Goal: Find specific page/section: Find specific page/section

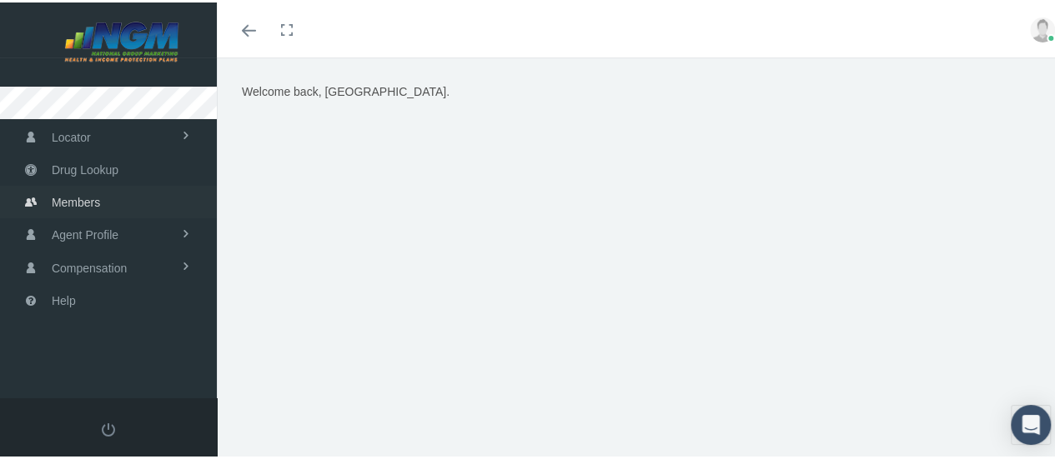
click at [91, 211] on span "Members" at bounding box center [76, 200] width 48 height 32
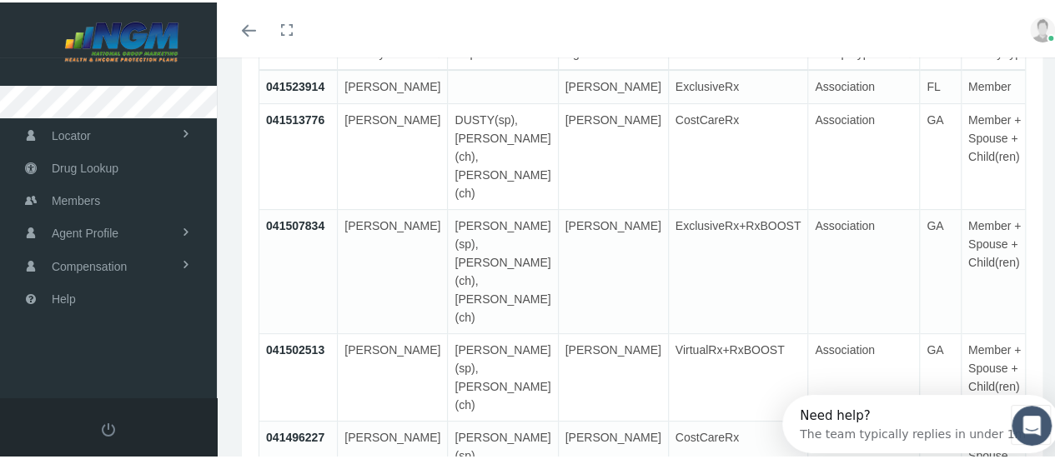
scroll to position [83, 0]
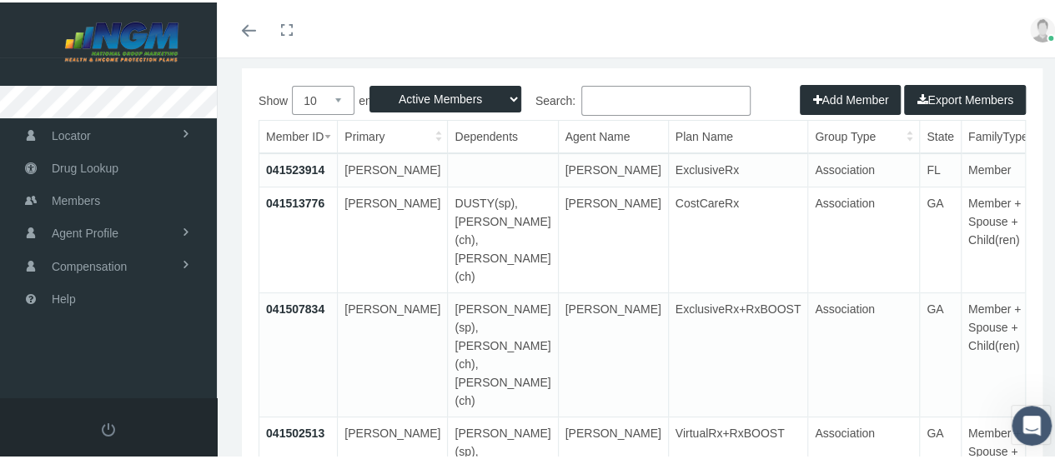
click at [960, 228] on td "Member + Spouse + Child(ren)" at bounding box center [997, 237] width 74 height 106
click at [284, 208] on link "041513776" at bounding box center [295, 200] width 58 height 13
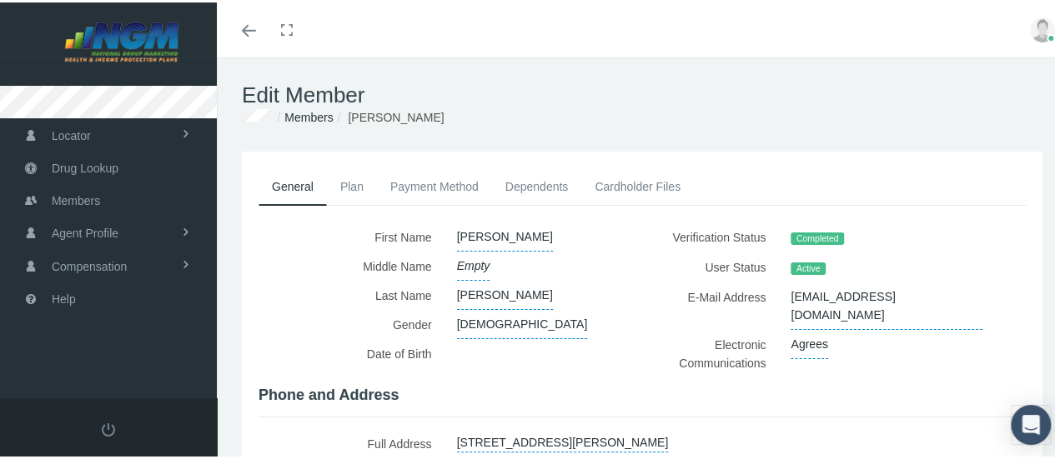
click at [787, 227] on div "Completed" at bounding box center [886, 235] width 217 height 30
click at [790, 280] on span "tmg5617@aol.com" at bounding box center [886, 304] width 192 height 48
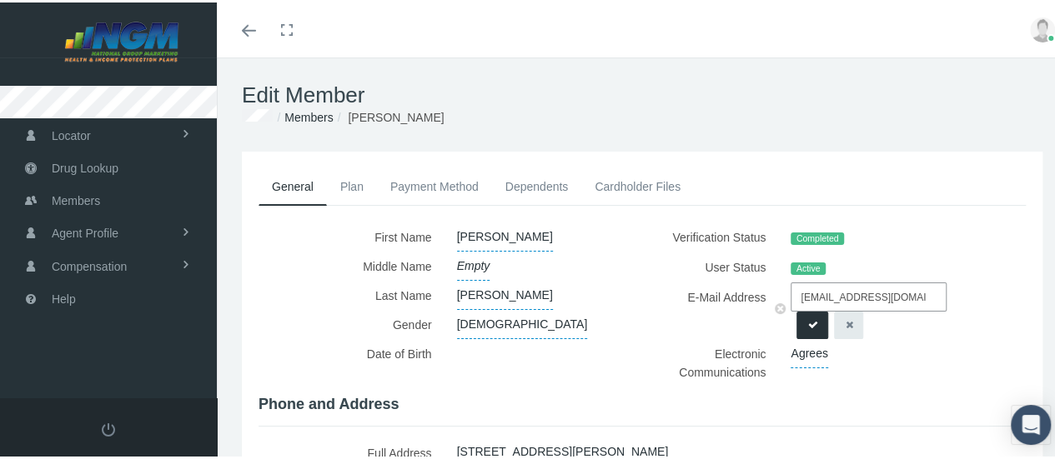
click at [790, 329] on div "tmg5617@aol.com" at bounding box center [886, 308] width 192 height 57
click at [428, 257] on label "Middle Name" at bounding box center [351, 263] width 186 height 29
click at [461, 278] on span "GROOMS" at bounding box center [505, 292] width 96 height 29
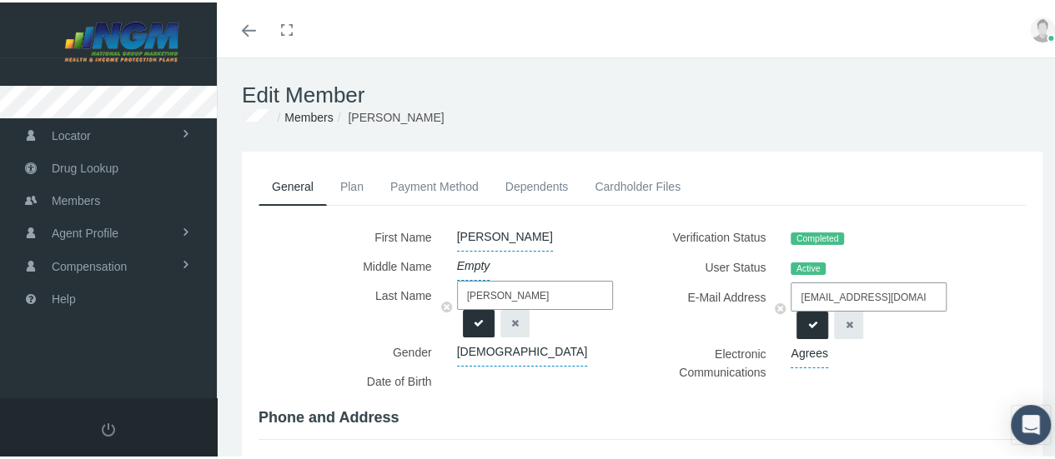
click at [360, 188] on link "Plan" at bounding box center [352, 184] width 50 height 37
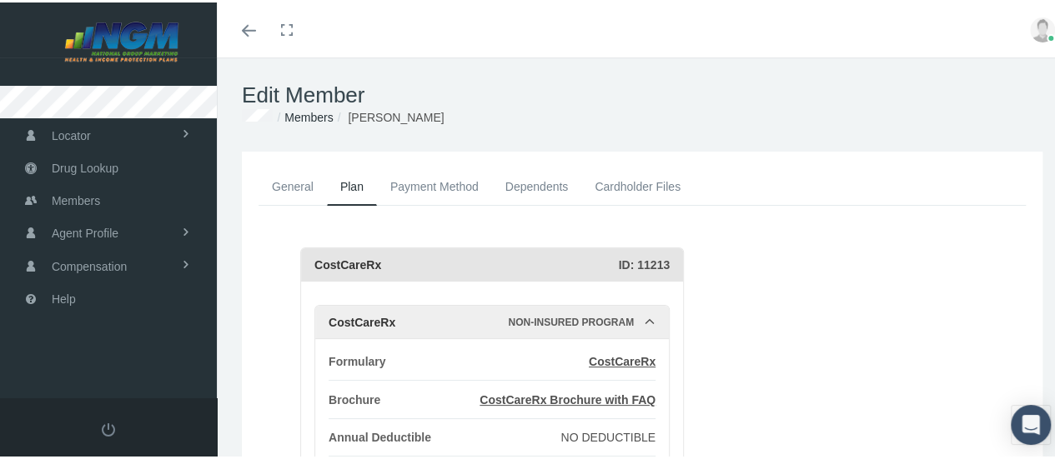
click at [439, 264] on div "CostCareRx" at bounding box center [466, 262] width 304 height 33
click at [515, 188] on link "Dependents" at bounding box center [537, 184] width 90 height 37
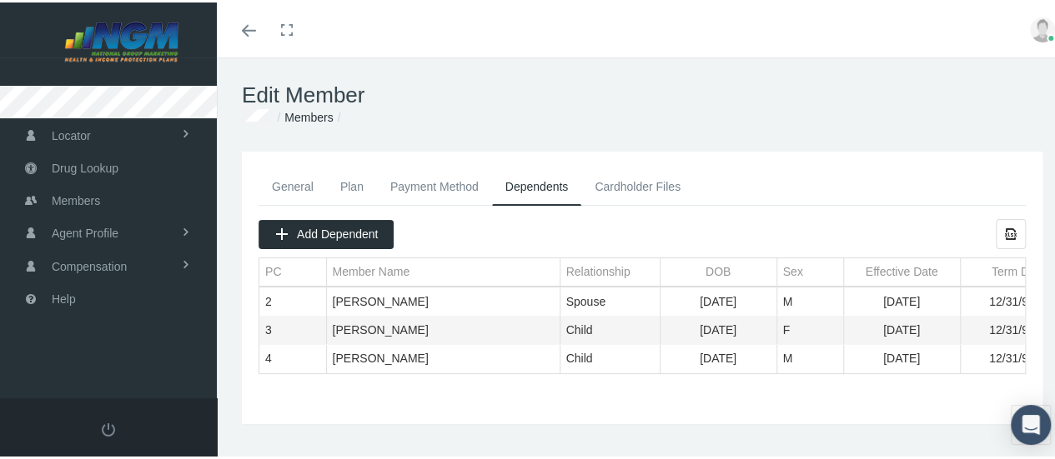
click at [607, 189] on link "Cardholder Files" at bounding box center [637, 184] width 113 height 37
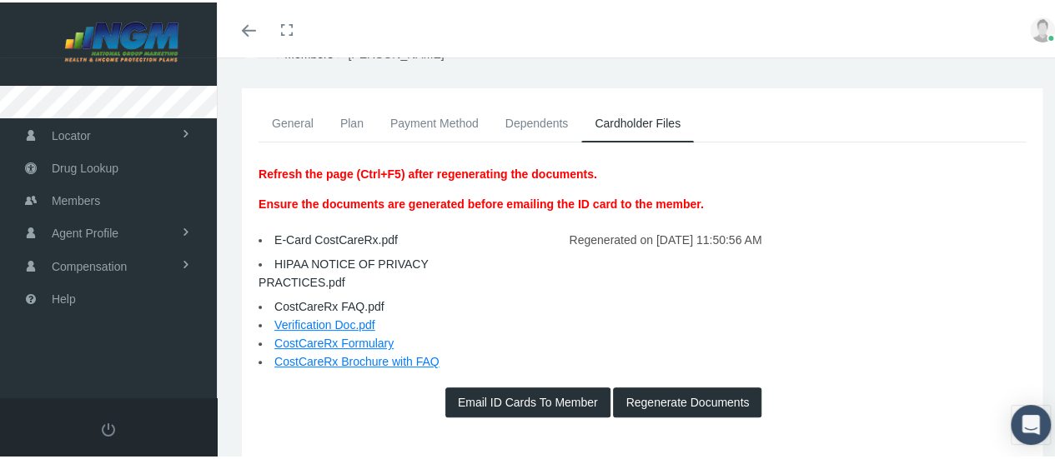
scroll to position [83, 0]
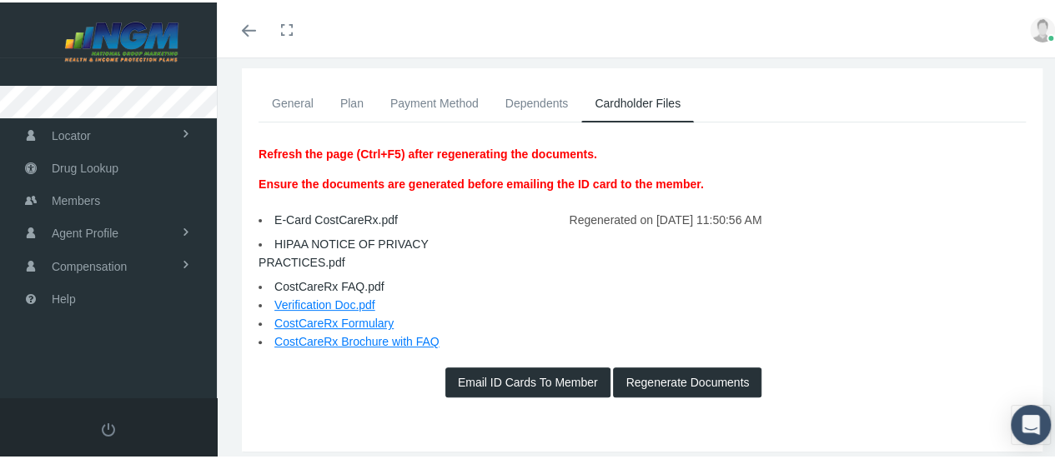
click at [466, 384] on button "Email ID Cards To Member" at bounding box center [527, 380] width 165 height 30
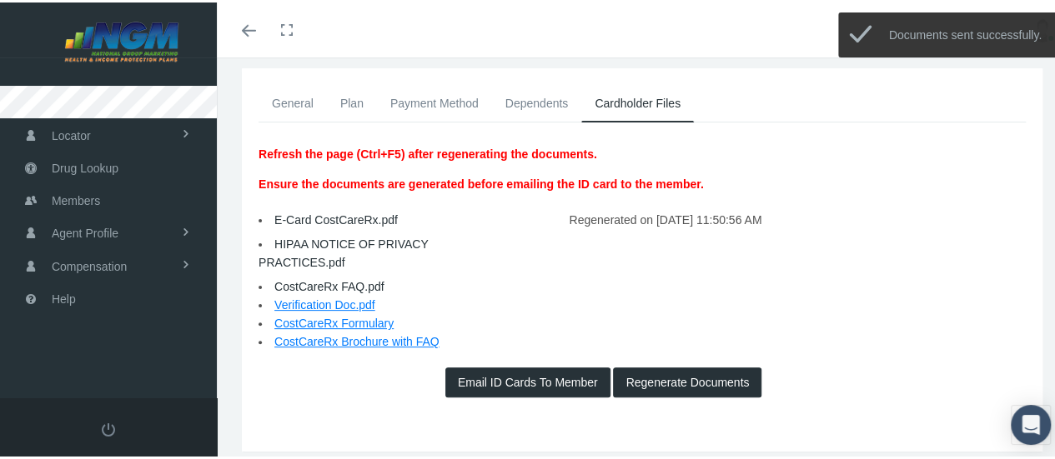
click at [666, 385] on button "Regenerate Documents" at bounding box center [687, 380] width 148 height 30
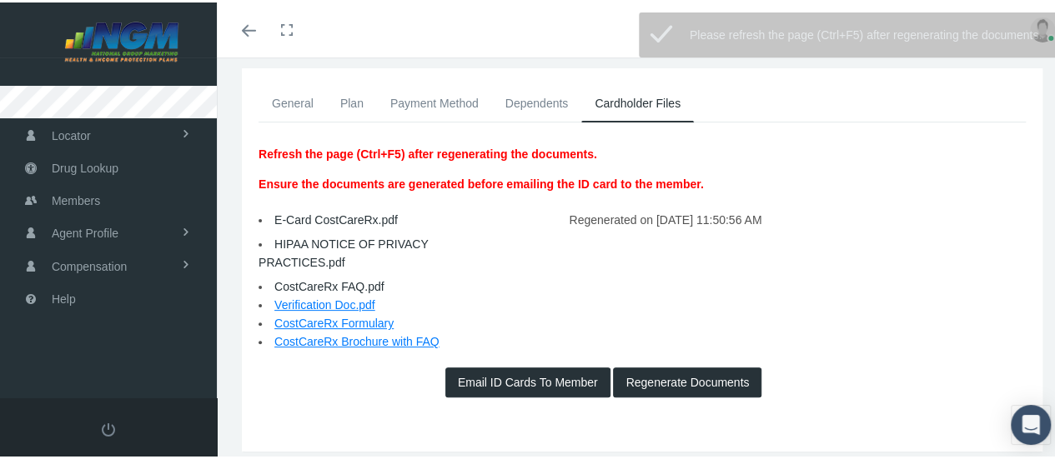
click at [397, 178] on p "Ensure the documents are generated before emailing the ID card to the member." at bounding box center [480, 182] width 445 height 18
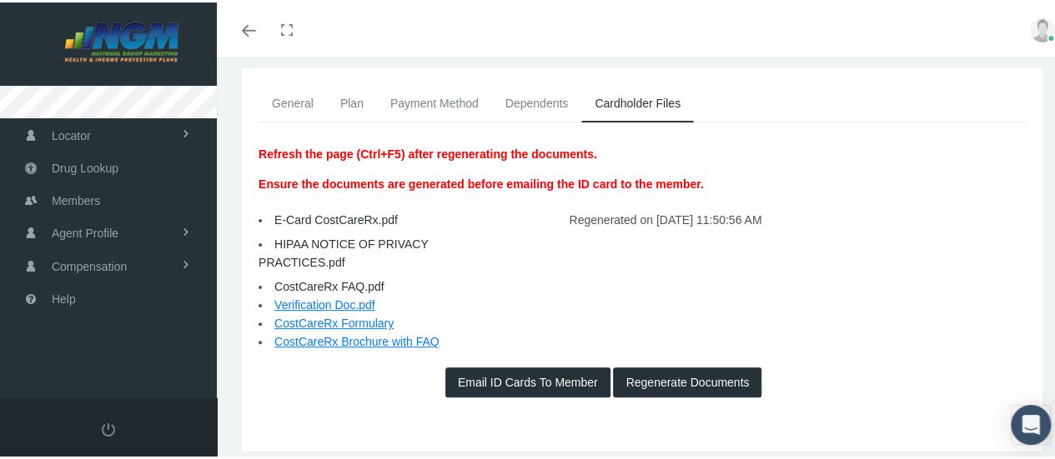
click at [371, 209] on li "E-Card CostCareRx.pdf" at bounding box center [377, 217] width 239 height 18
click at [367, 235] on link "HIPAA NOTICE OF PRIVACY PRACTICES.pdf" at bounding box center [342, 251] width 169 height 32
click at [335, 284] on link "CostCareRx FAQ.pdf" at bounding box center [329, 284] width 110 height 13
click at [336, 183] on p "Ensure the documents are generated before emailing the ID card to the member." at bounding box center [480, 182] width 445 height 18
click at [338, 155] on p "Refresh the page (Ctrl+F5) after regenerating the documents." at bounding box center [480, 152] width 445 height 18
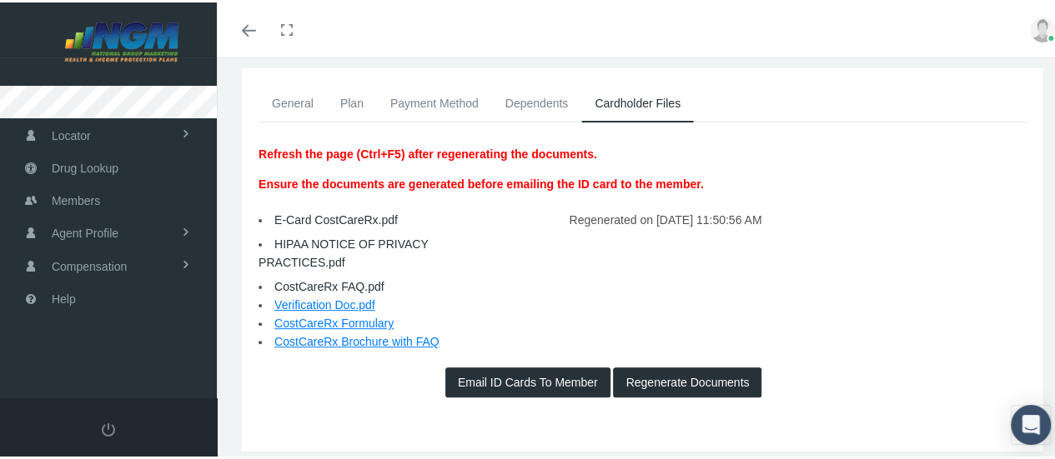
click at [301, 103] on link "General" at bounding box center [292, 101] width 68 height 37
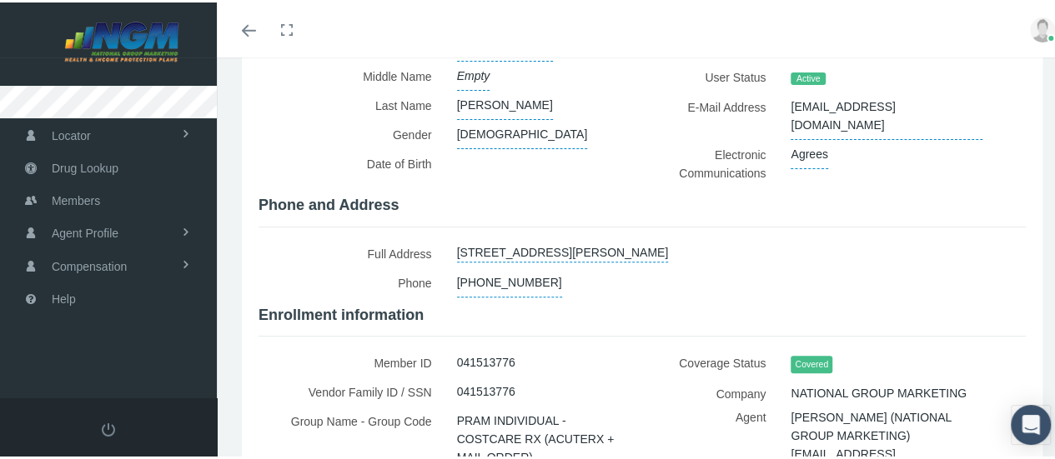
scroll to position [250, 0]
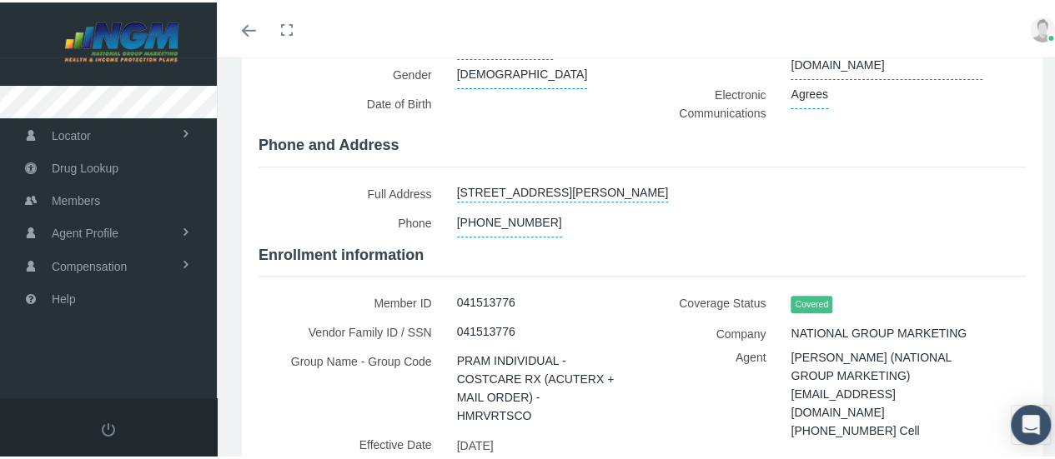
click at [795, 296] on span "Covered" at bounding box center [811, 302] width 42 height 18
click at [806, 354] on span "KATTIA SANTAMARIA (NATIONAL GROUP MARKETING)" at bounding box center [870, 364] width 161 height 43
click at [764, 349] on label "Agent" at bounding box center [715, 398] width 123 height 104
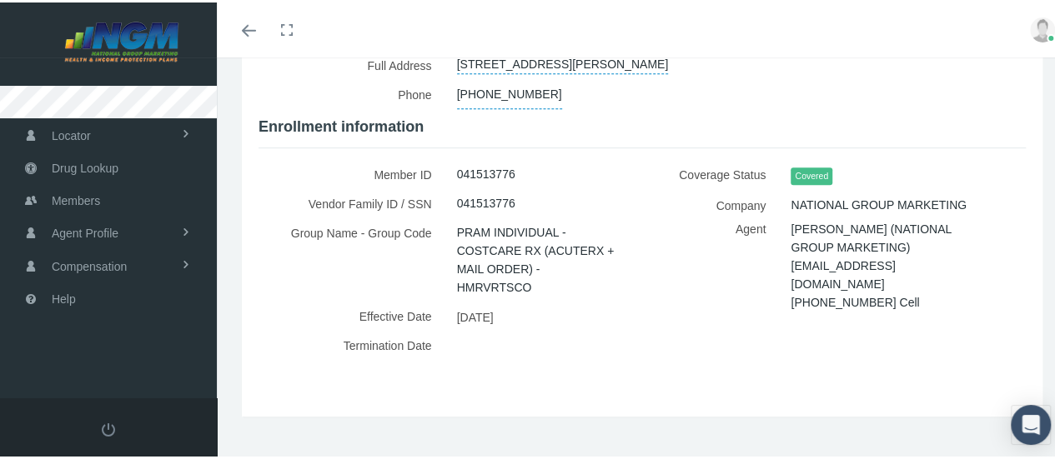
scroll to position [384, 0]
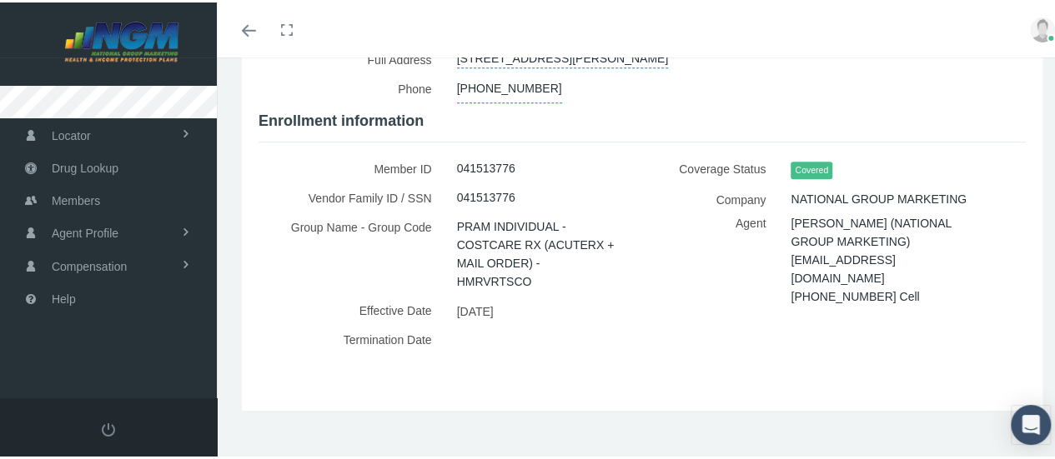
click at [505, 249] on span "PRAM INDIVIDUAL - COSTCARE RX (ACUTERX + MAIL ORDER) - HMRVRTSCO" at bounding box center [537, 251] width 161 height 83
drag, startPoint x: 475, startPoint y: 194, endPoint x: 471, endPoint y: 167, distance: 27.8
click at [475, 192] on span "041513776" at bounding box center [486, 195] width 58 height 28
click at [469, 156] on span "041513776" at bounding box center [486, 166] width 58 height 28
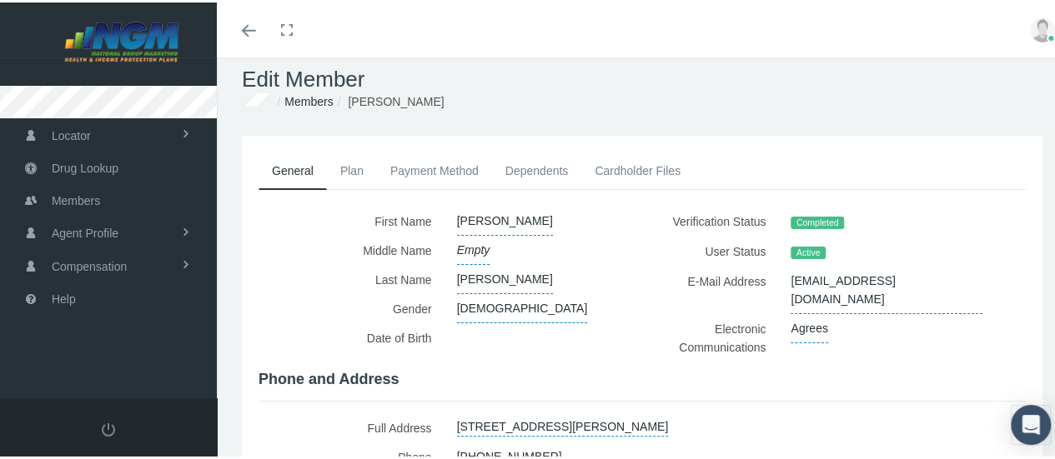
scroll to position [0, 0]
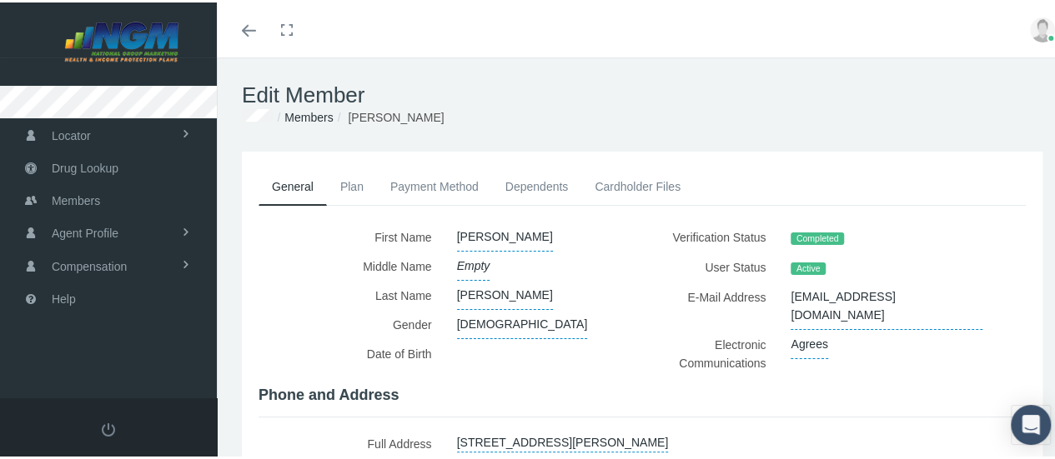
click at [341, 187] on link "Plan" at bounding box center [352, 184] width 50 height 37
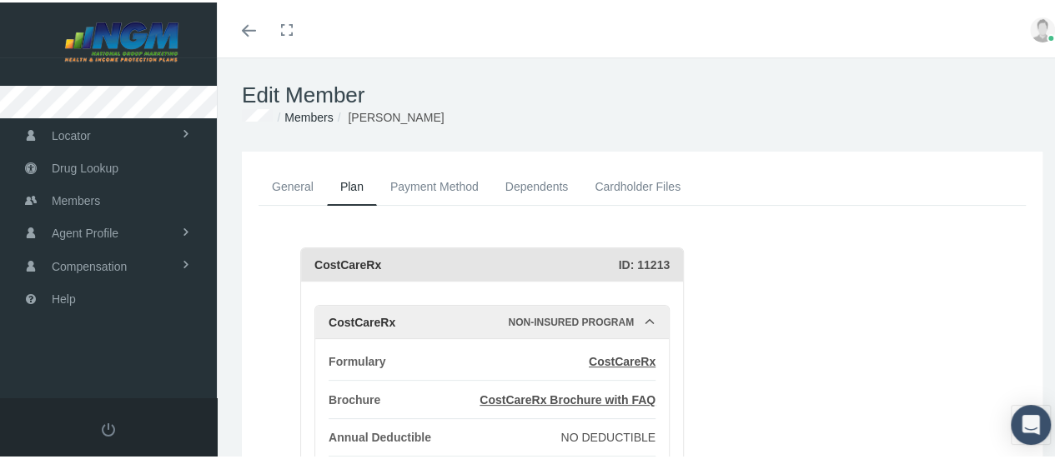
click at [359, 268] on div "CostCareRx" at bounding box center [466, 262] width 304 height 33
click at [529, 314] on div "Non-Insured Program" at bounding box center [576, 319] width 136 height 33
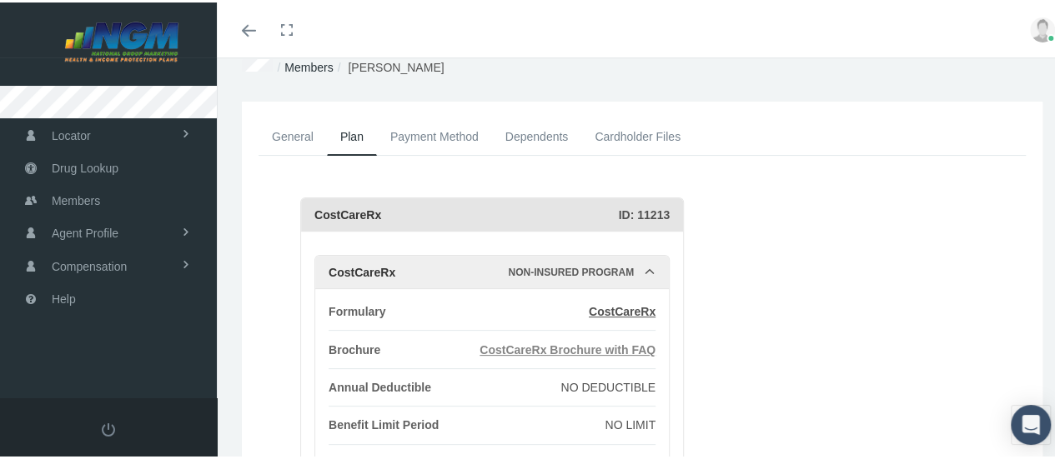
scroll to position [83, 0]
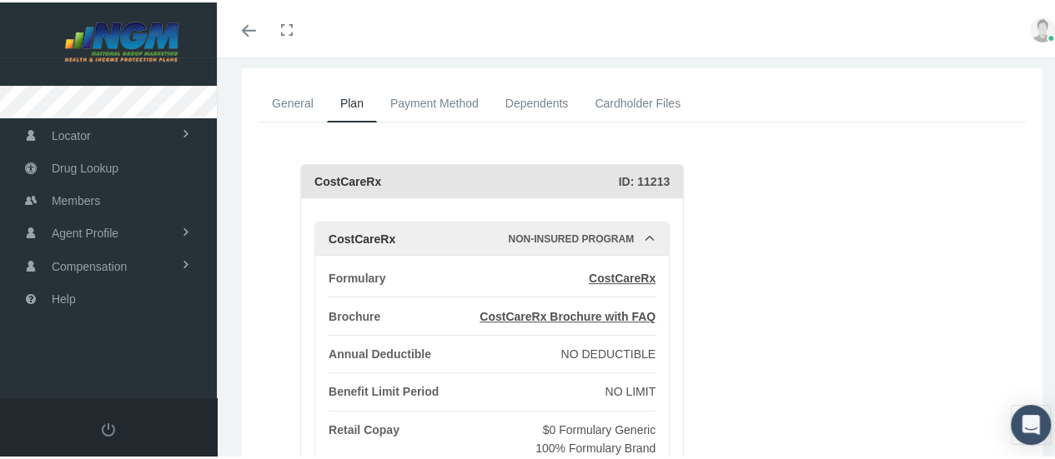
click at [635, 346] on span "NO DEDUCTIBLE" at bounding box center [607, 351] width 95 height 13
click at [635, 383] on span "NO LIMIT" at bounding box center [629, 389] width 51 height 13
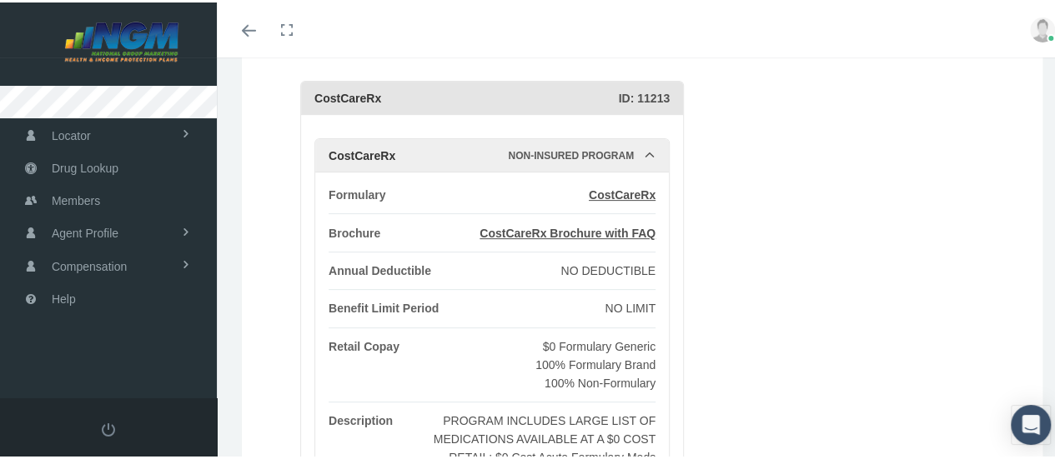
click at [629, 356] on span "100% Formulary Brand" at bounding box center [595, 362] width 120 height 13
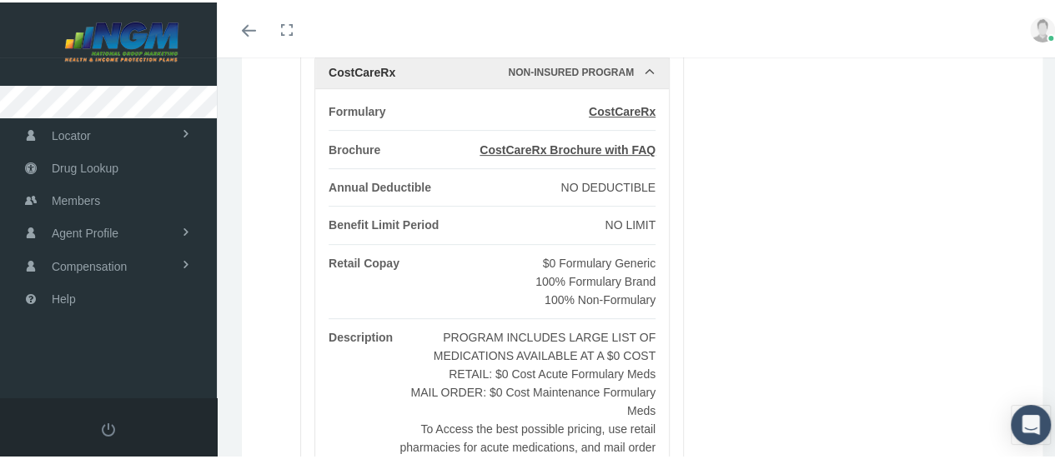
click at [627, 365] on b "RETAIL: $0 Cost Acute Formulary Meds MAIL ORDER: $0 Cost Maintenance Formulary …" at bounding box center [532, 390] width 245 height 50
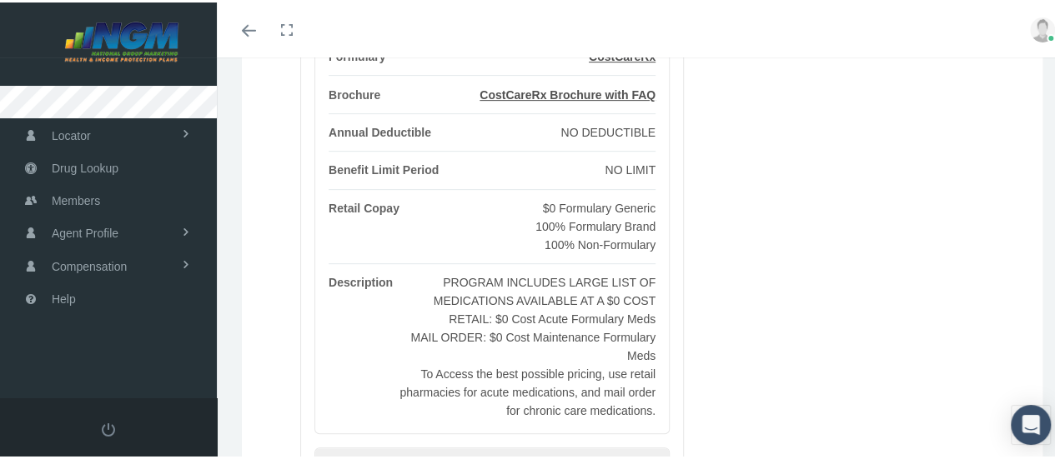
scroll to position [250, 0]
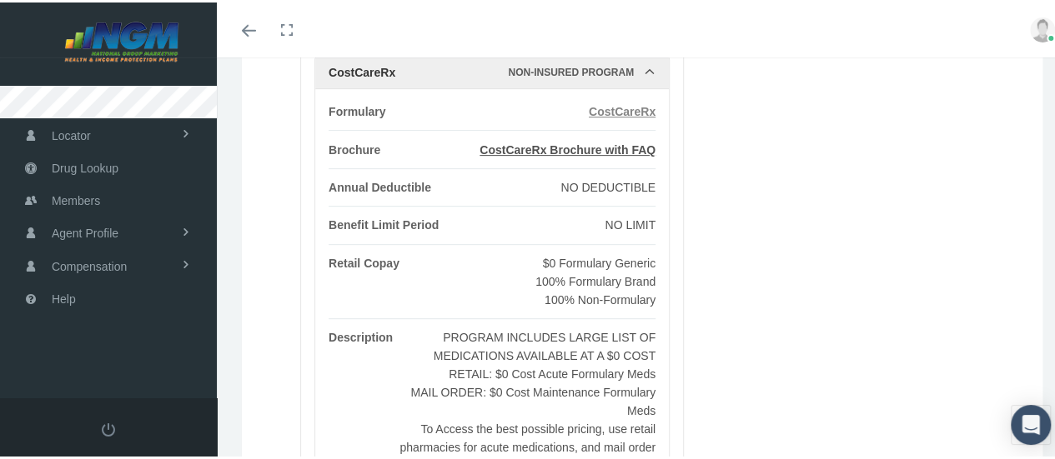
click at [631, 113] on span "CostCareRx" at bounding box center [622, 109] width 67 height 13
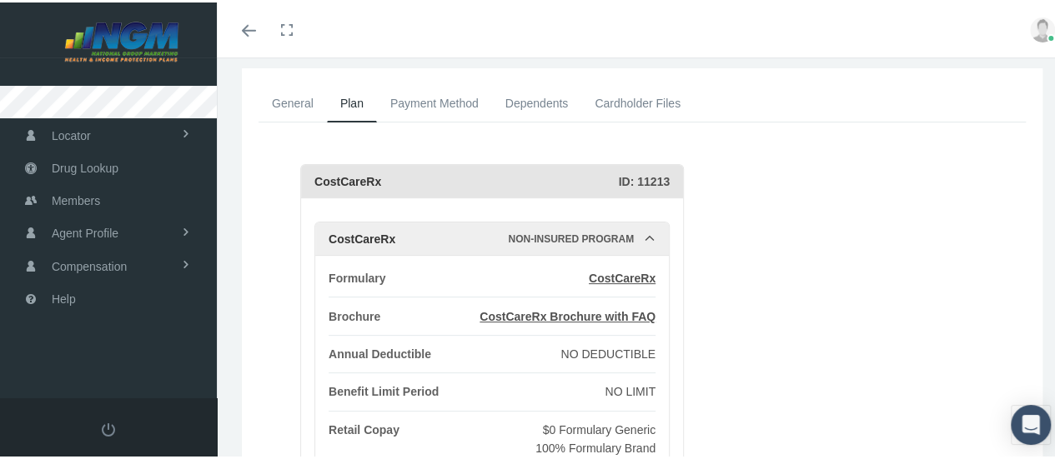
click at [427, 105] on link "Payment Method" at bounding box center [434, 101] width 115 height 37
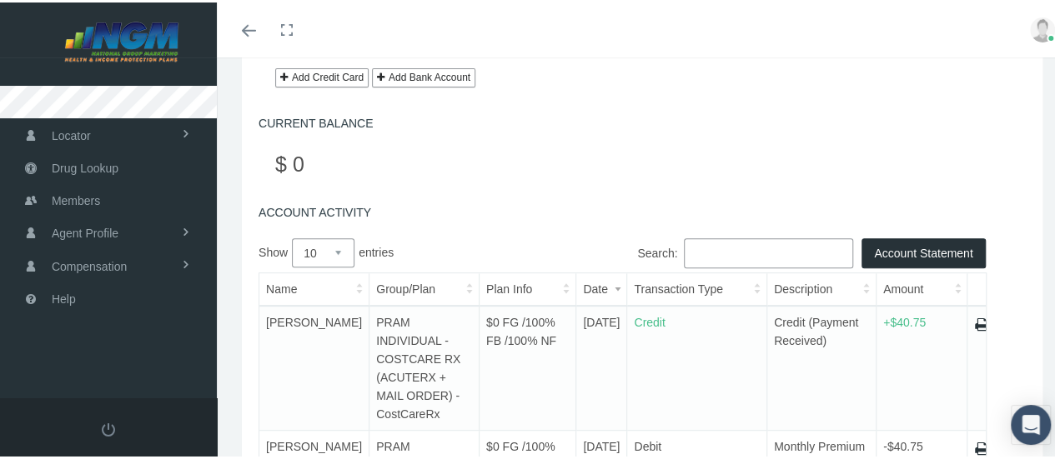
scroll to position [0, 0]
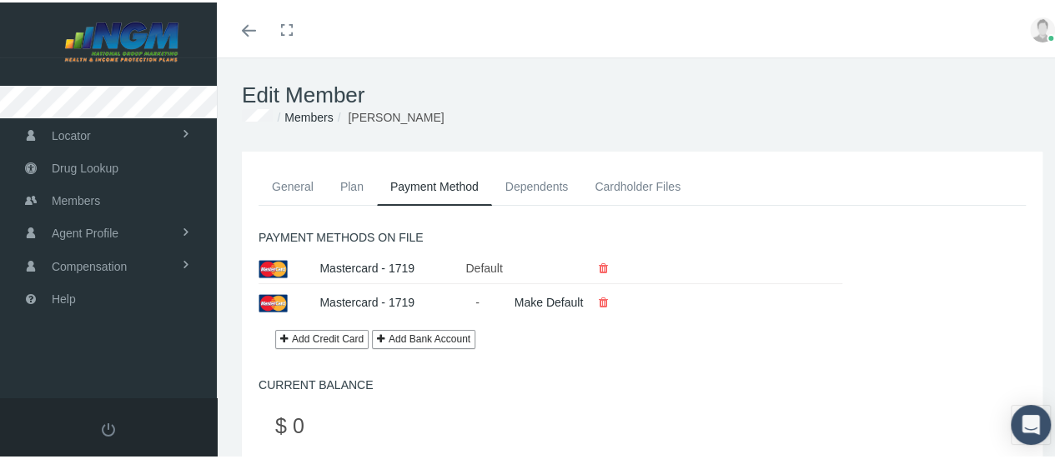
click at [530, 188] on link "Dependents" at bounding box center [537, 184] width 90 height 37
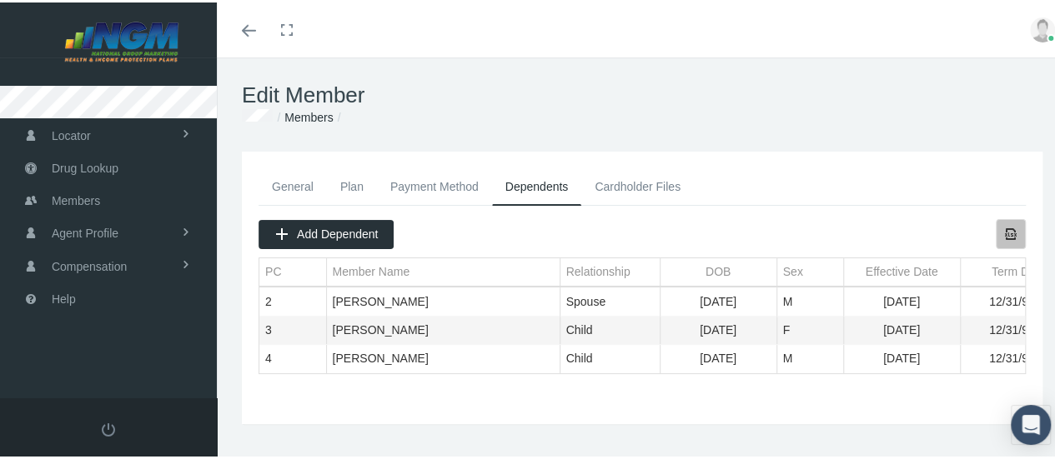
click at [1003, 237] on icon "Export all data to Excel" at bounding box center [1010, 231] width 15 height 15
click at [623, 180] on link "Cardholder Files" at bounding box center [637, 184] width 113 height 37
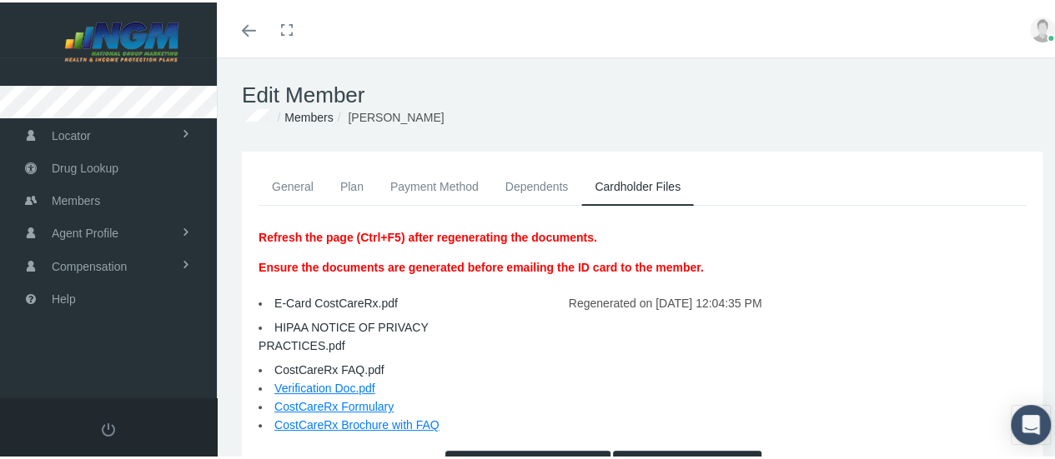
click at [552, 265] on p "Ensure the documents are generated before emailing the ID card to the member." at bounding box center [480, 265] width 445 height 18
click at [530, 235] on p "Refresh the page (Ctrl+F5) after regenerating the documents." at bounding box center [480, 235] width 445 height 18
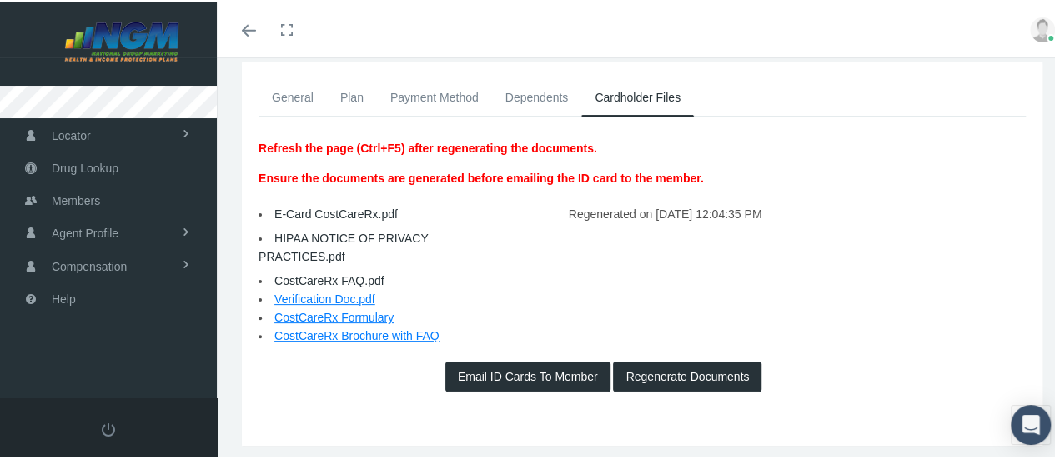
scroll to position [140, 0]
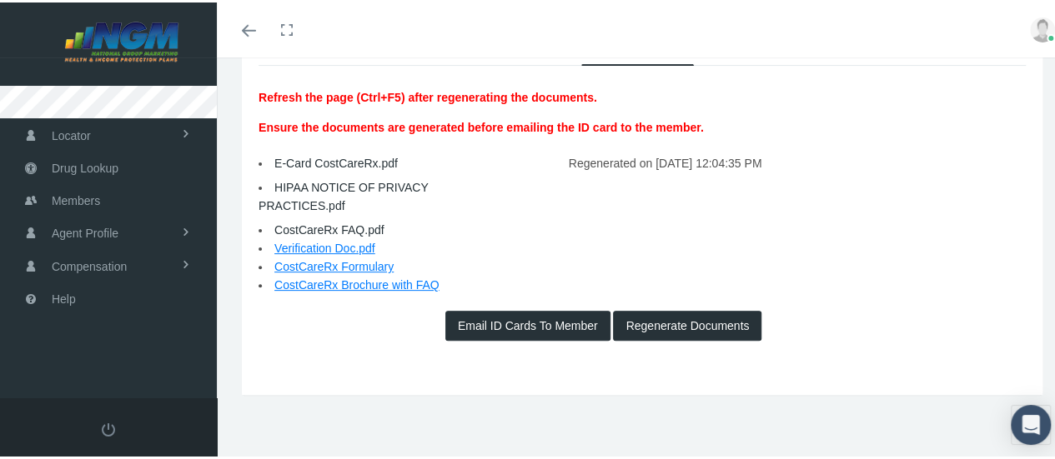
click at [656, 316] on button "Regenerate Documents" at bounding box center [687, 323] width 148 height 30
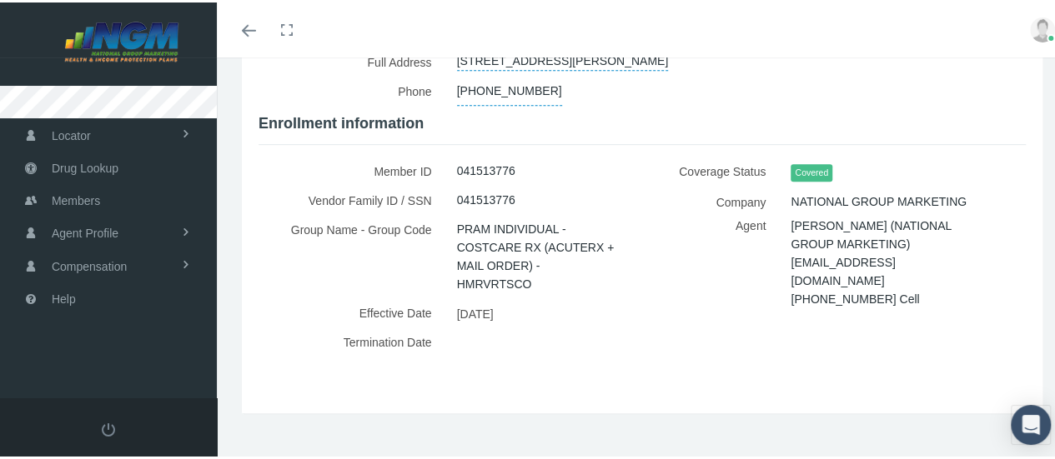
scroll to position [384, 0]
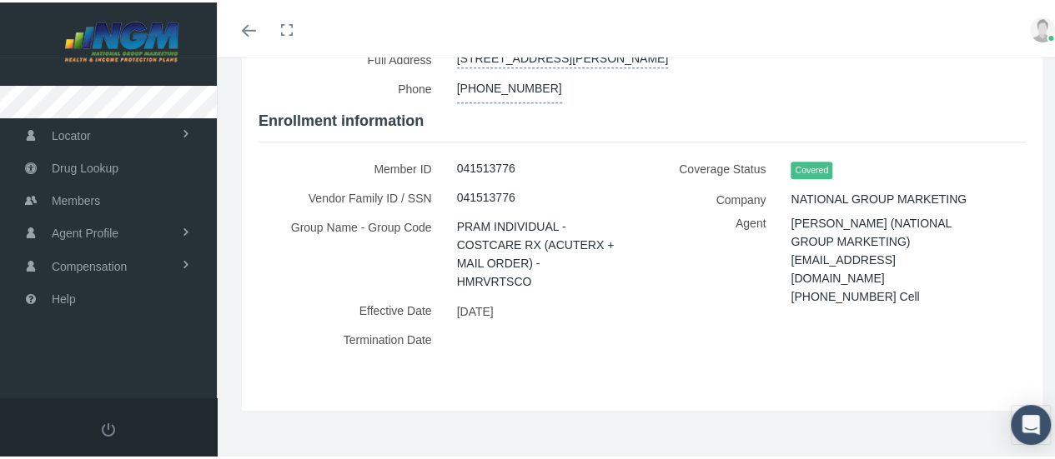
click at [489, 297] on span "[DATE]" at bounding box center [475, 309] width 37 height 25
click at [488, 243] on span "PRAM INDIVIDUAL - COSTCARE RX (ACUTERX + MAIL ORDER) - HMRVRTSCO" at bounding box center [537, 251] width 161 height 83
click at [481, 188] on span "041513776" at bounding box center [486, 195] width 58 height 28
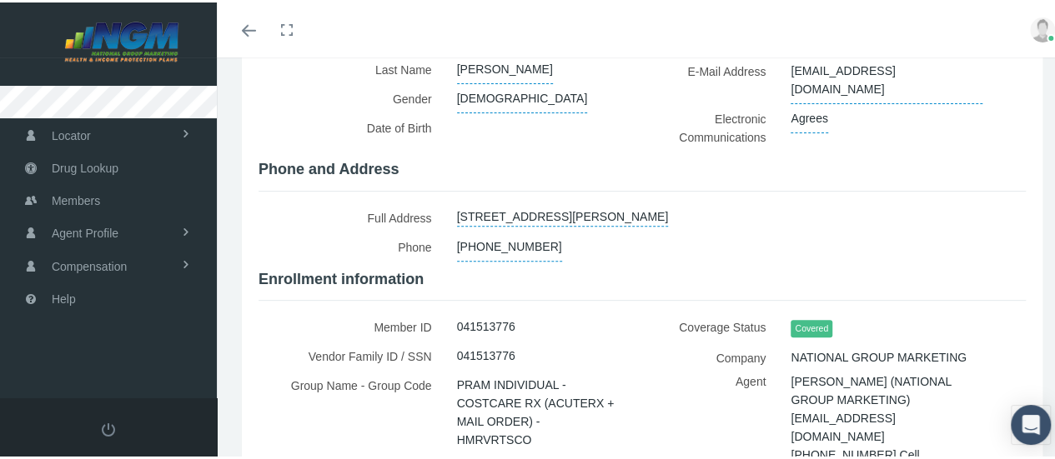
scroll to position [218, 0]
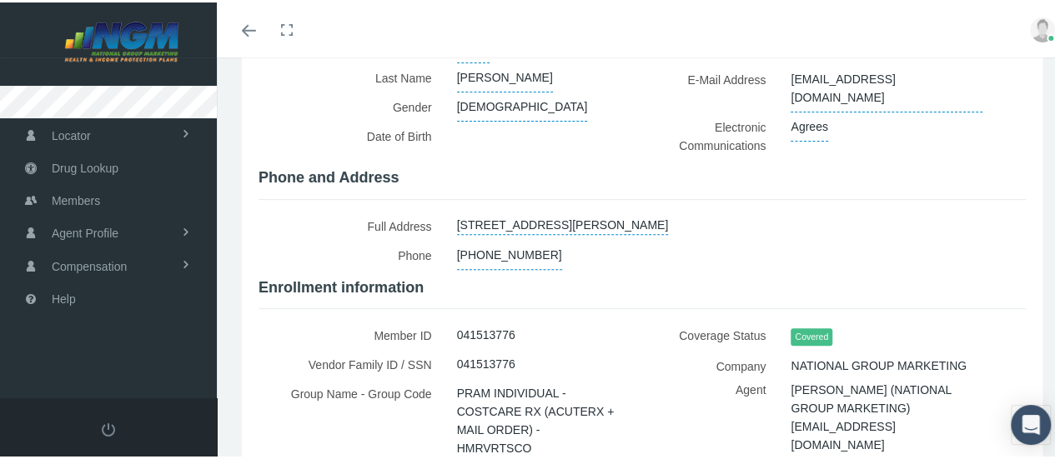
click at [545, 209] on link "[STREET_ADDRESS][PERSON_NAME]" at bounding box center [563, 220] width 212 height 23
select select "GA"
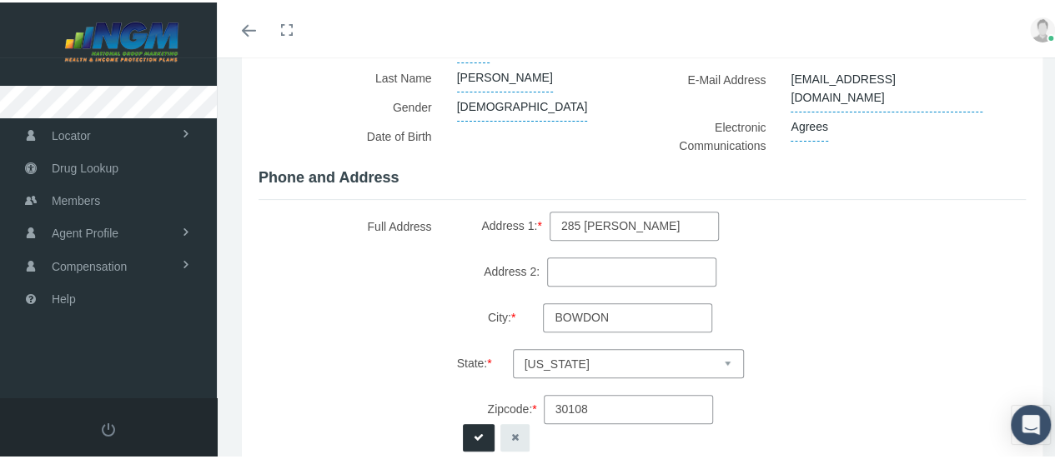
click at [559, 178] on div "First Name" at bounding box center [641, 370] width 767 height 734
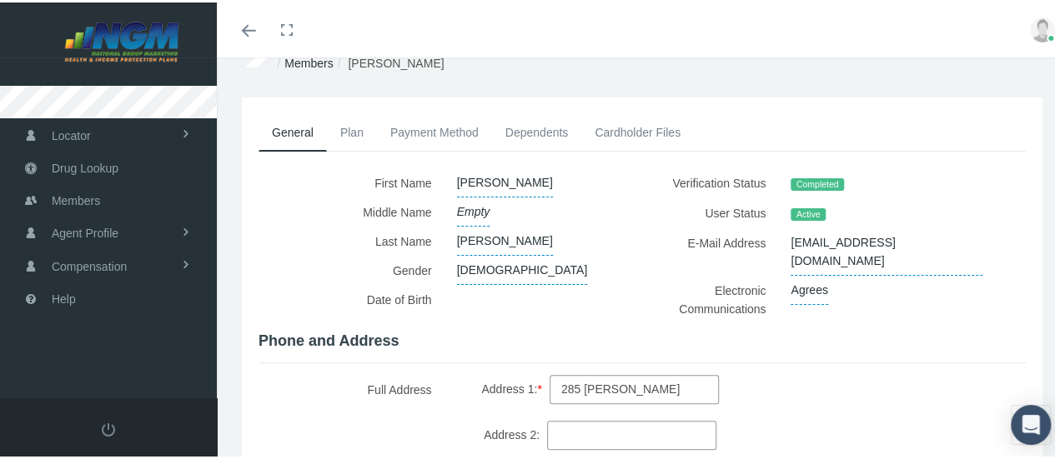
scroll to position [0, 0]
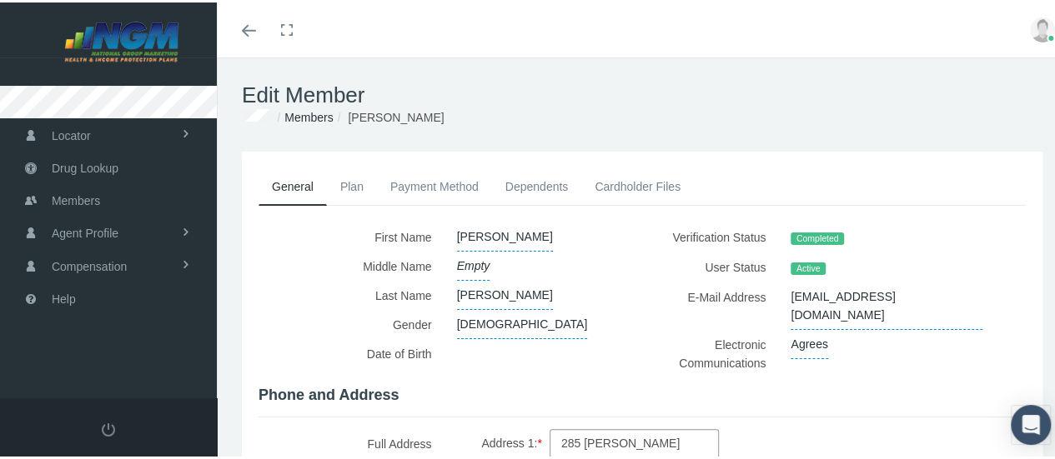
click at [307, 186] on link "General" at bounding box center [292, 185] width 68 height 38
click at [363, 190] on link "Plan" at bounding box center [352, 184] width 50 height 37
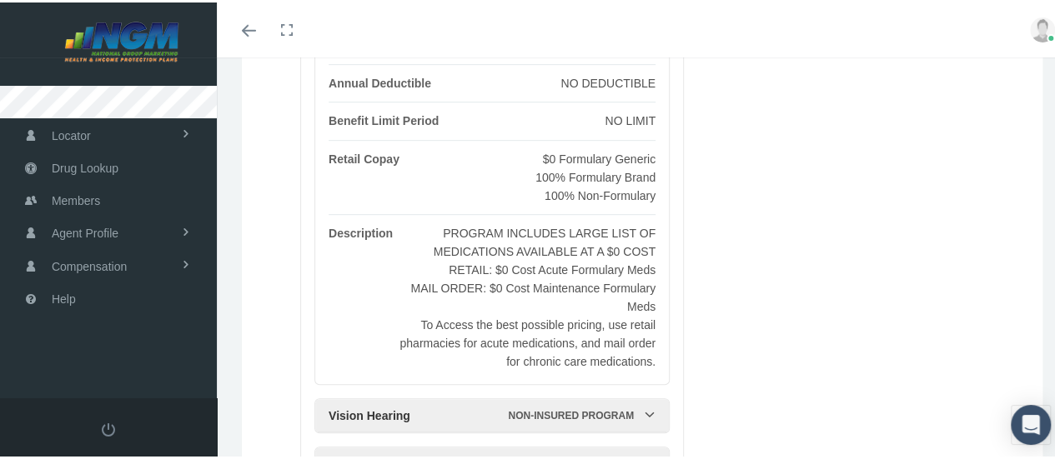
scroll to position [47, 0]
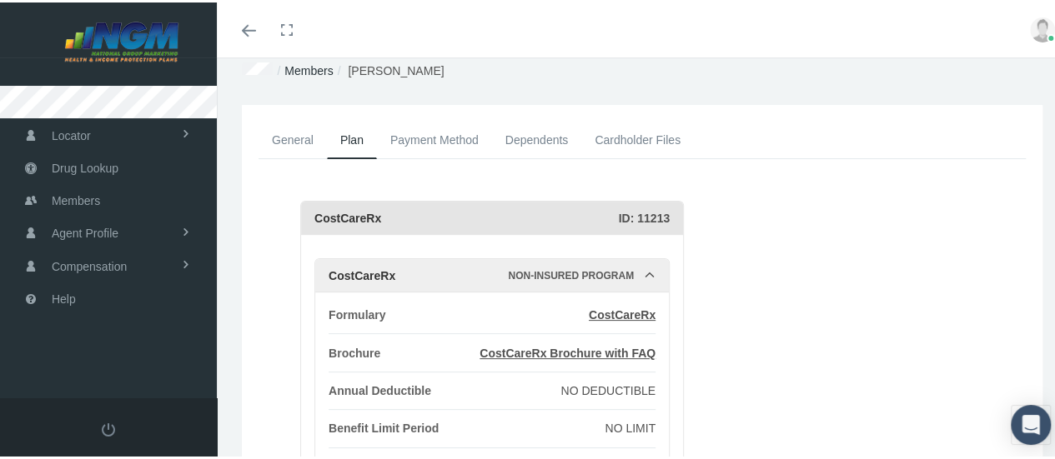
click at [310, 138] on link "General" at bounding box center [292, 137] width 68 height 37
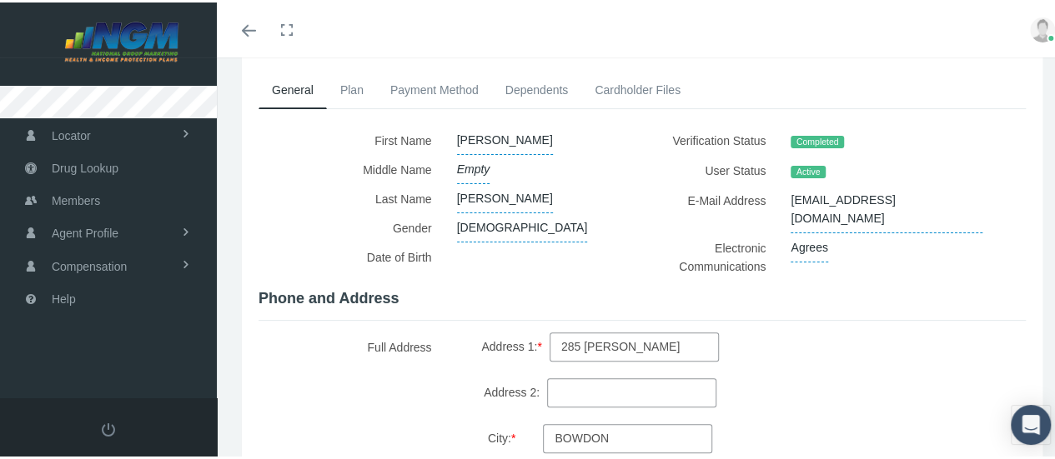
scroll to position [0, 0]
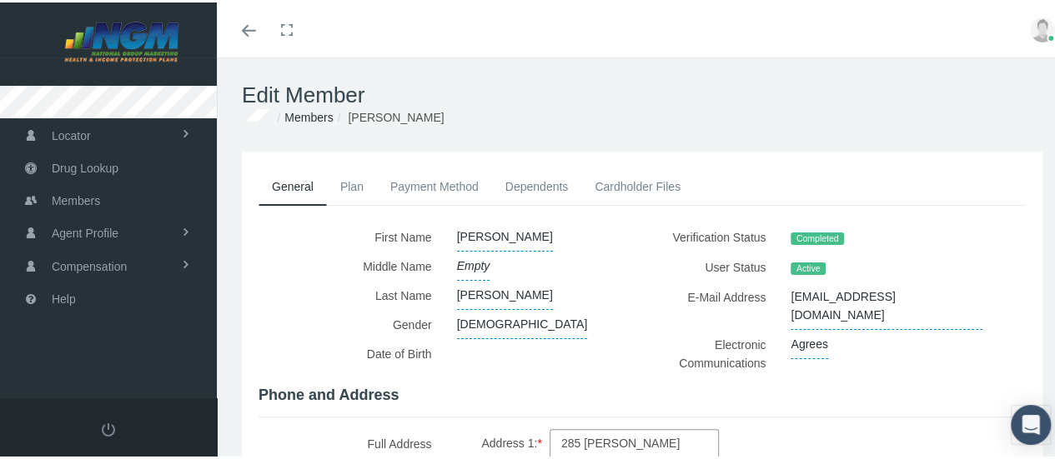
click at [367, 181] on link "Plan" at bounding box center [352, 184] width 50 height 37
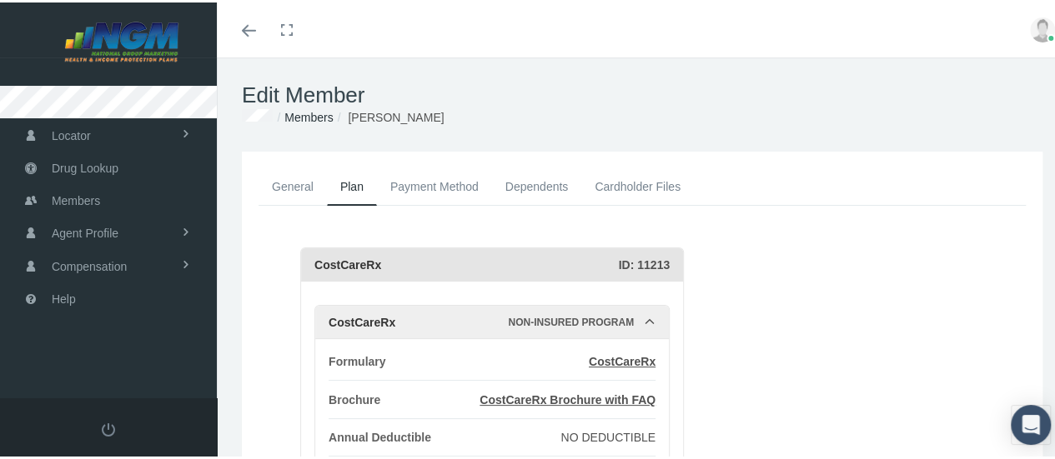
click at [425, 177] on link "Payment Method" at bounding box center [434, 184] width 115 height 37
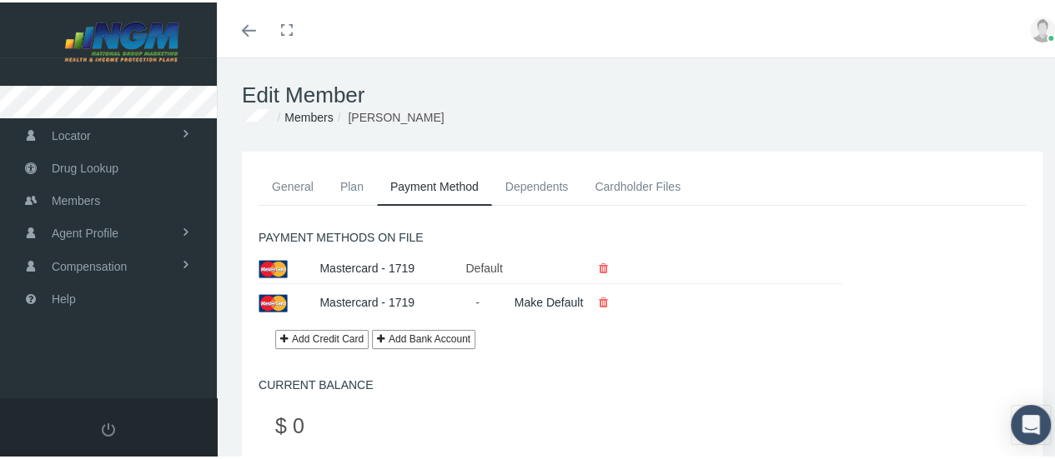
click at [508, 179] on link "Dependents" at bounding box center [537, 184] width 90 height 37
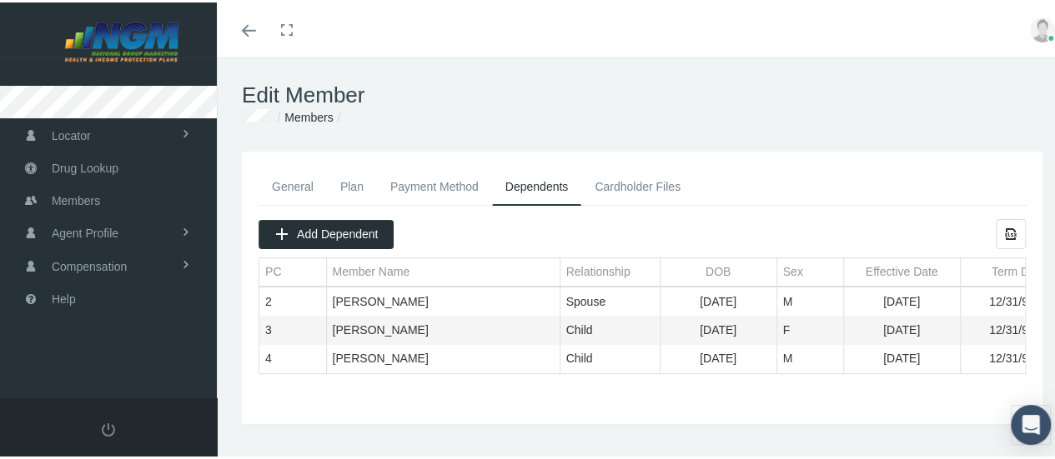
click at [653, 178] on link "Cardholder Files" at bounding box center [637, 184] width 113 height 37
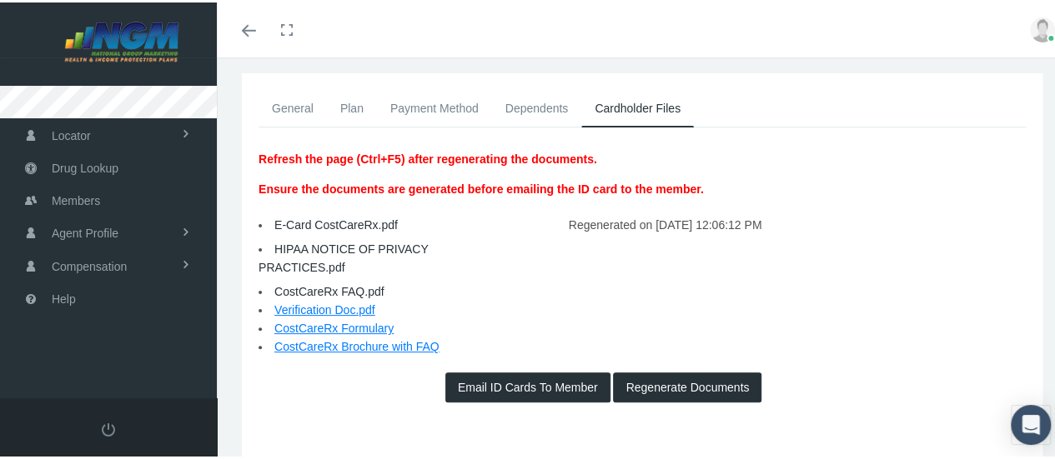
scroll to position [140, 0]
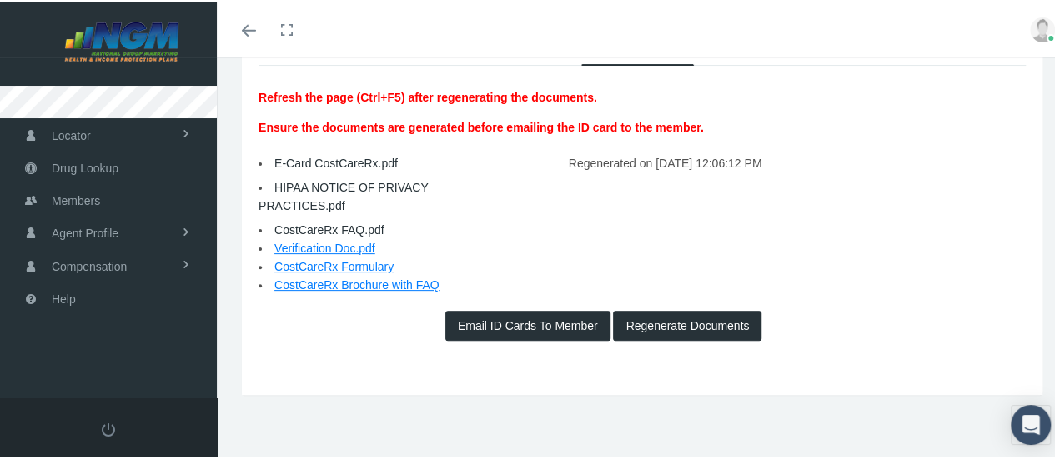
click at [665, 316] on button "Regenerate Documents" at bounding box center [687, 323] width 148 height 30
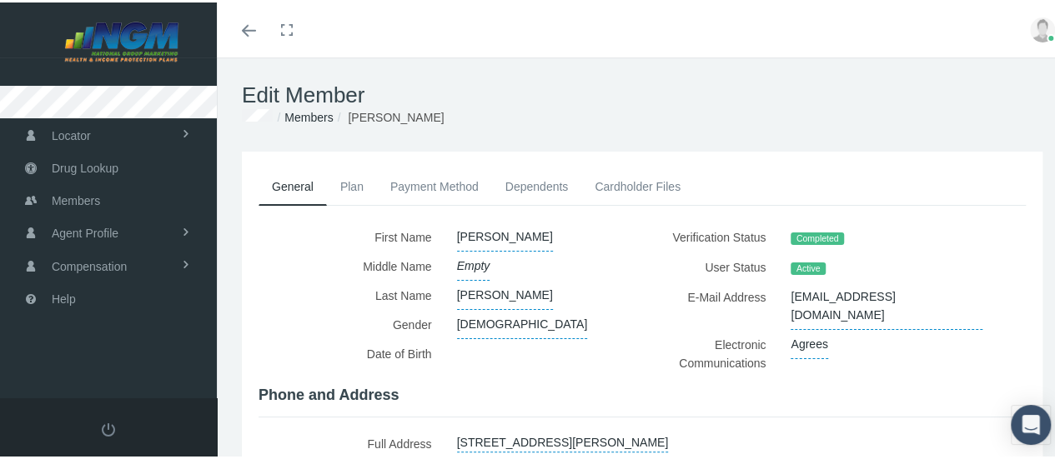
click at [355, 191] on link "Plan" at bounding box center [352, 184] width 50 height 37
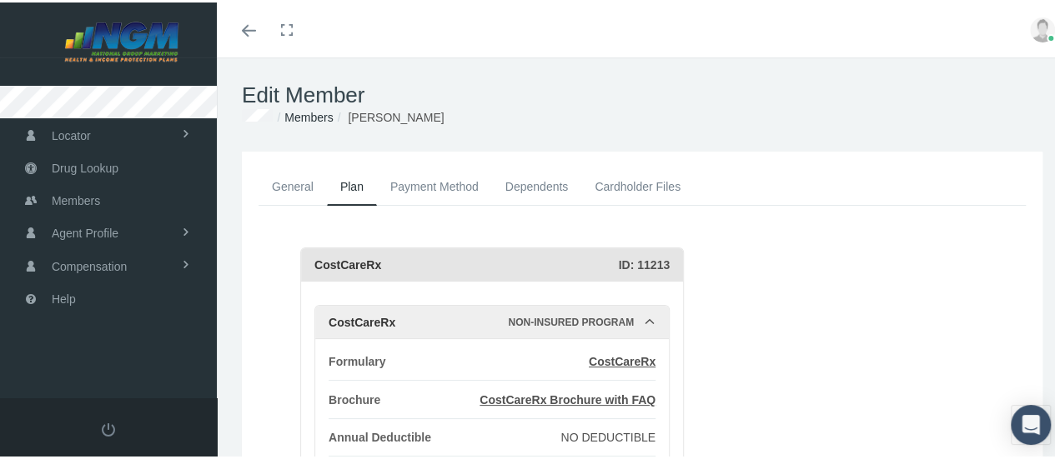
click at [659, 182] on link "Cardholder Files" at bounding box center [637, 184] width 113 height 37
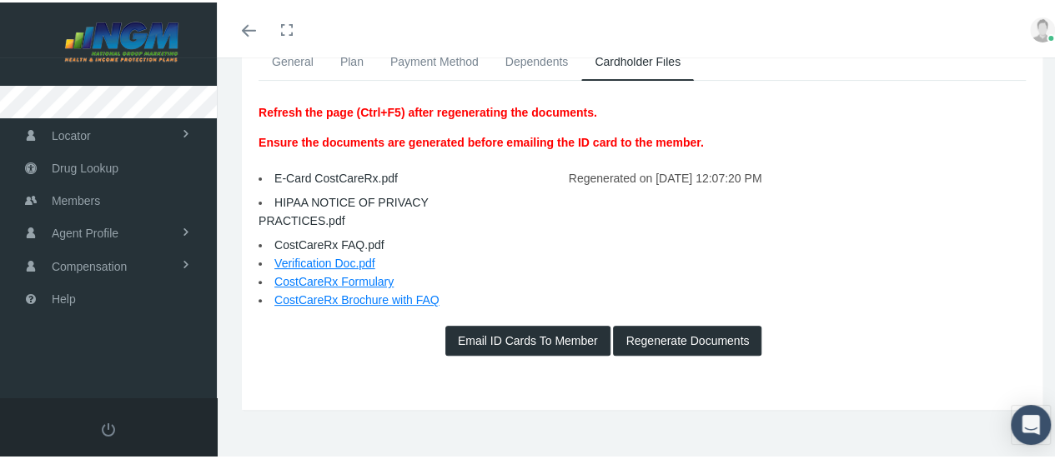
scroll to position [140, 0]
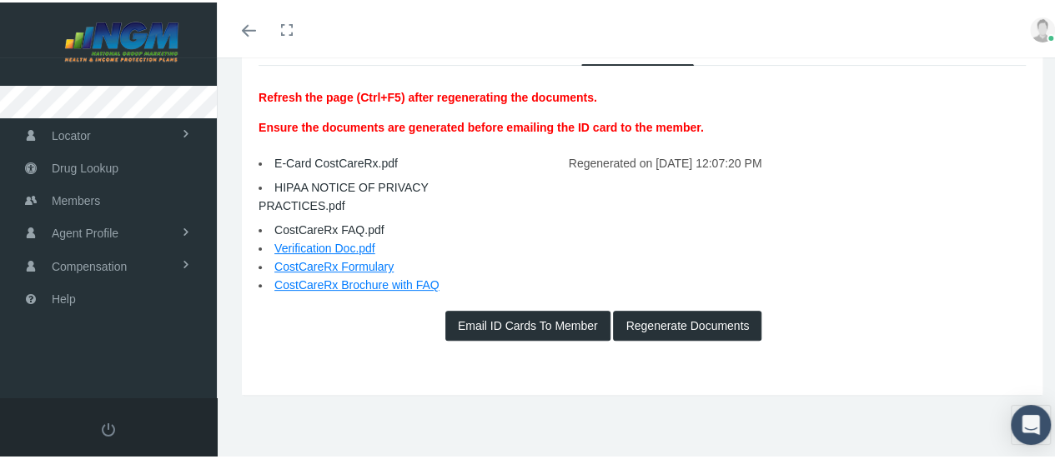
click at [538, 320] on button "Email ID Cards To Member" at bounding box center [527, 323] width 165 height 30
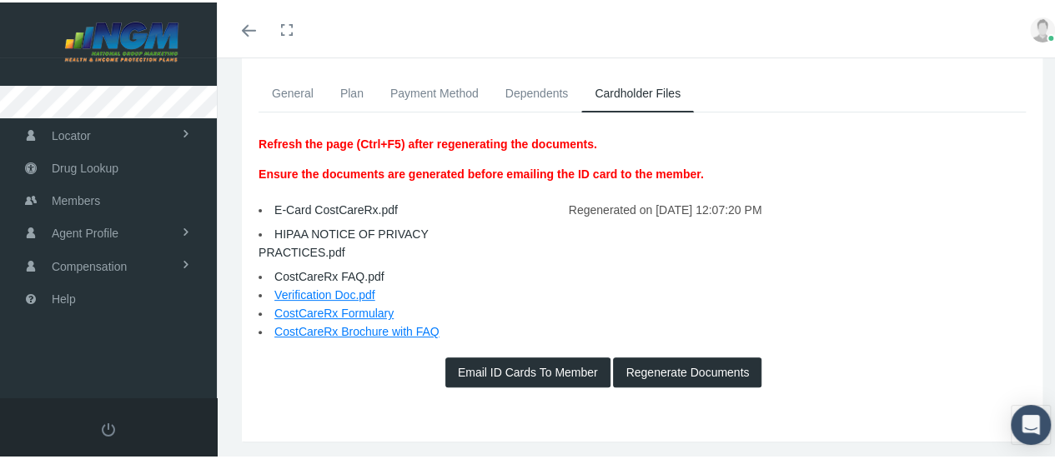
scroll to position [57, 0]
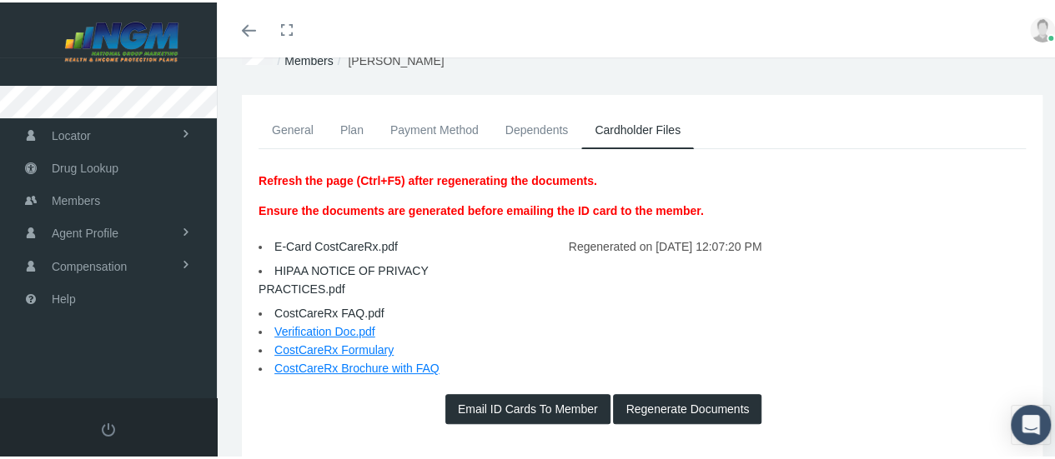
click at [570, 207] on p "Ensure the documents are generated before emailing the ID card to the member." at bounding box center [480, 208] width 445 height 18
click at [642, 413] on button "Regenerate Documents" at bounding box center [687, 407] width 148 height 30
click at [550, 409] on span "Email ID Cards To Member" at bounding box center [528, 406] width 140 height 13
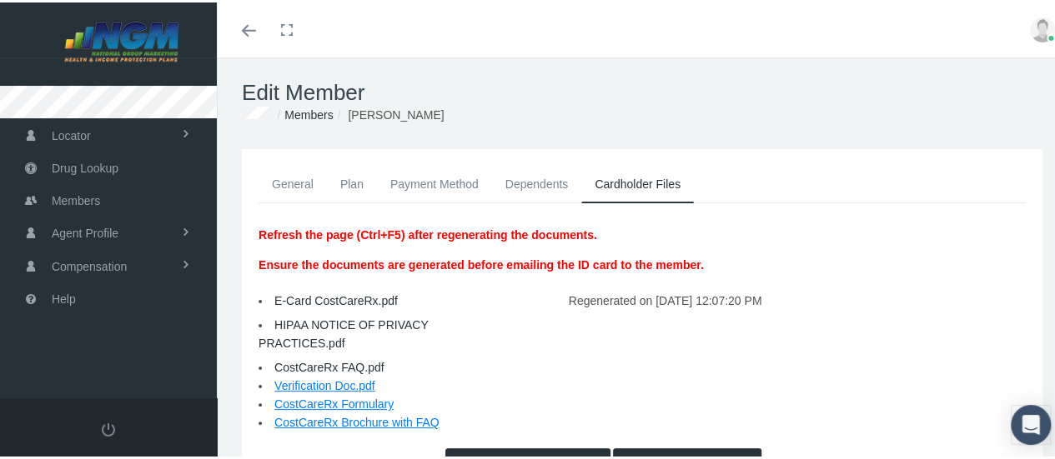
scroll to position [0, 0]
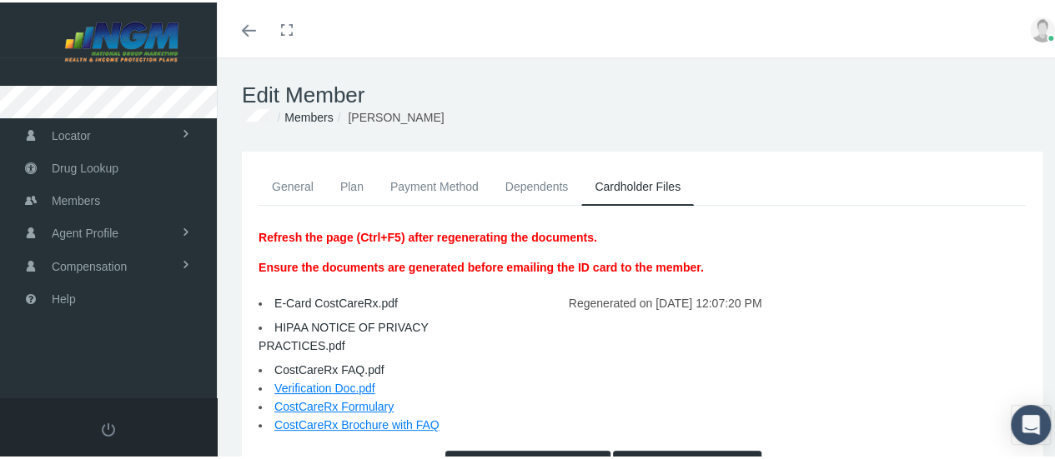
click at [513, 189] on link "Dependents" at bounding box center [537, 184] width 90 height 37
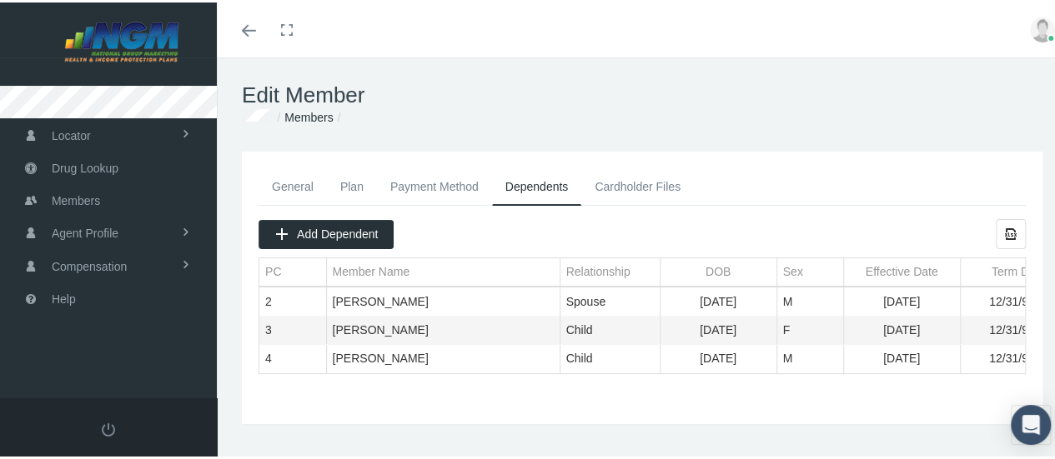
click at [286, 188] on link "General" at bounding box center [292, 184] width 68 height 37
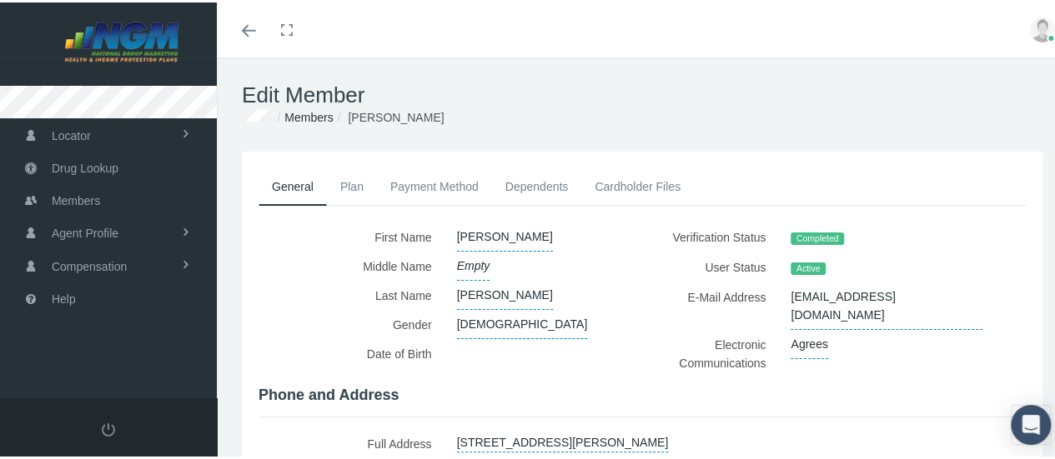
click at [356, 190] on link "Plan" at bounding box center [352, 184] width 50 height 37
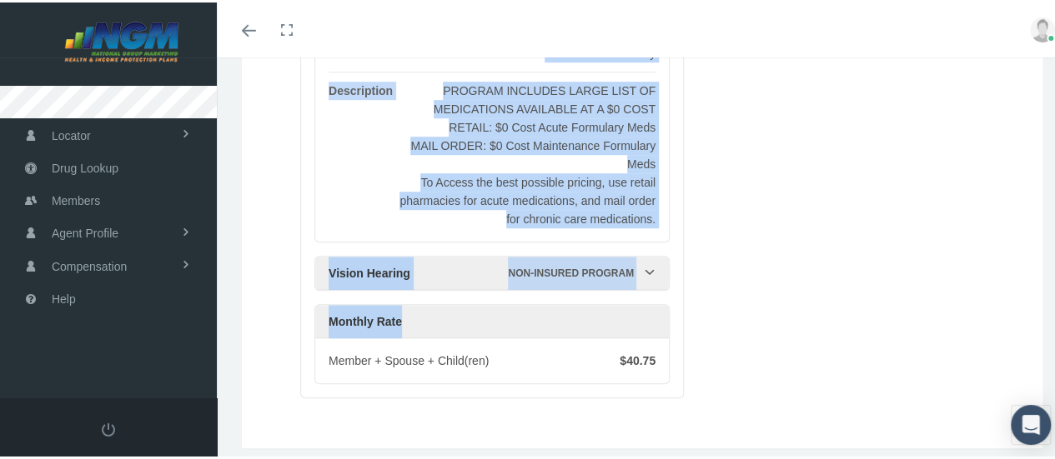
scroll to position [500, 0]
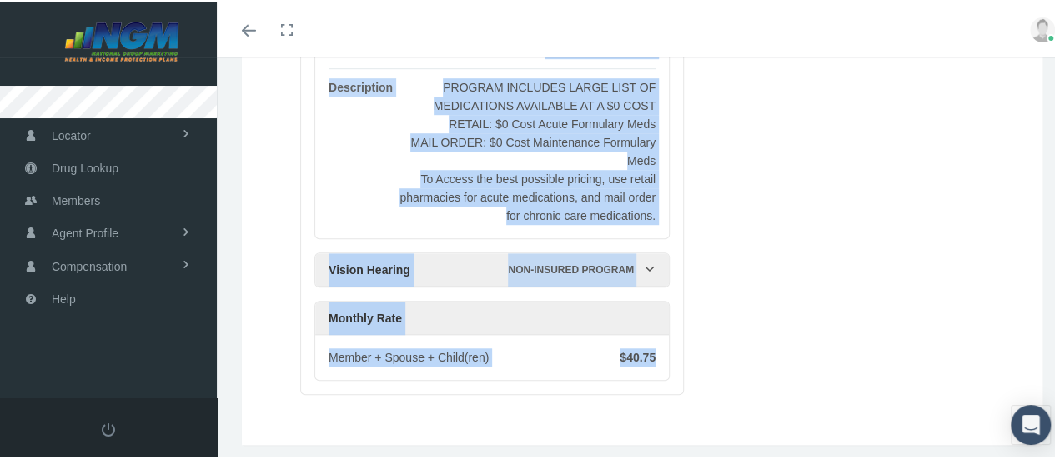
drag, startPoint x: 312, startPoint y: 258, endPoint x: 616, endPoint y: 318, distance: 310.0
click at [659, 343] on div "CostCareRx ID: 11213 CostCareRx Non-Insured Program Formulary CostCareRx Brochu…" at bounding box center [491, 69] width 383 height 648
copy div "CostCareRx ID: 11213 CostCareRx Non-Insured Program Formulary CostCareRx Brochu…"
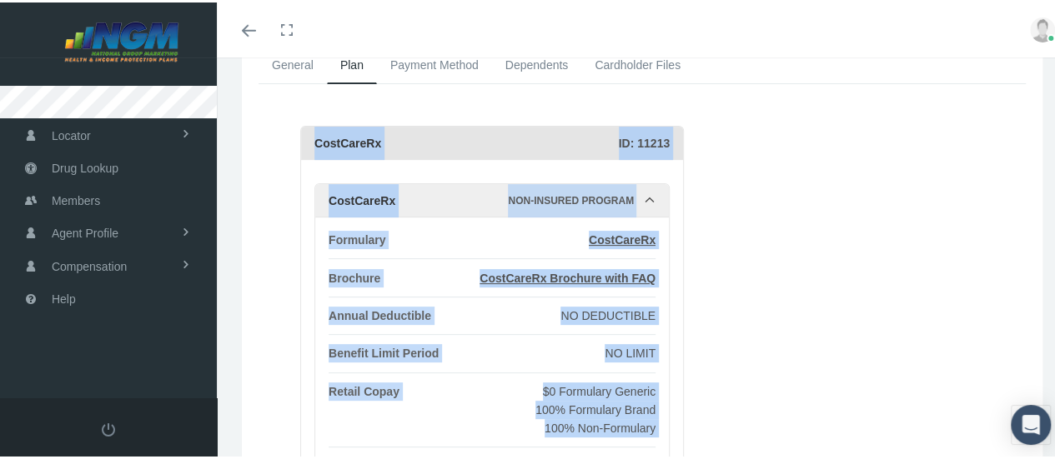
scroll to position [83, 0]
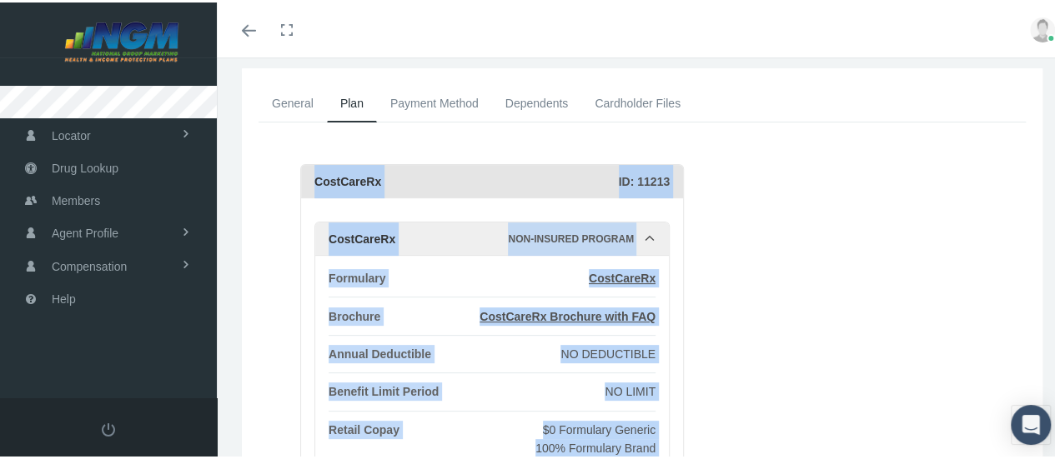
click at [419, 190] on div "CostCareRx" at bounding box center [466, 179] width 304 height 33
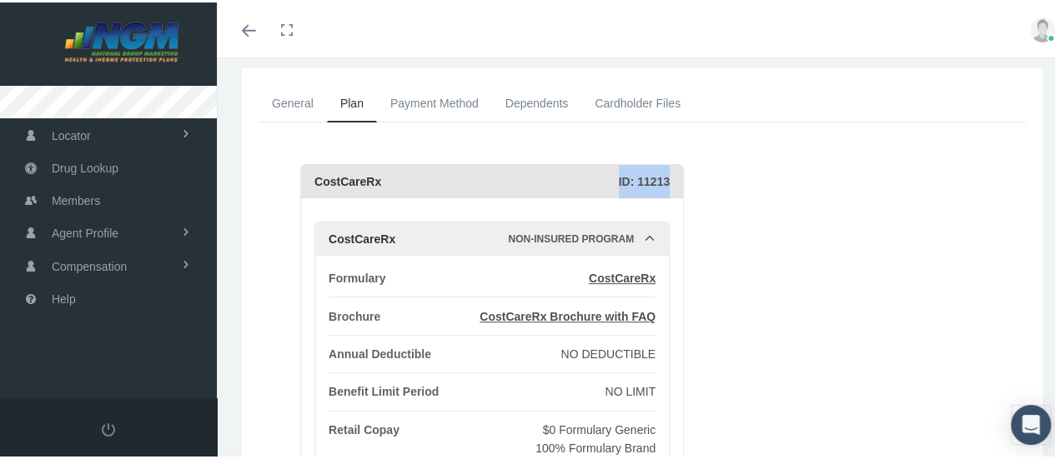
drag, startPoint x: 671, startPoint y: 180, endPoint x: 624, endPoint y: 181, distance: 46.7
click at [624, 181] on div "CostCareRx ID: 11213" at bounding box center [492, 179] width 382 height 33
drag, startPoint x: 624, startPoint y: 181, endPoint x: 610, endPoint y: 180, distance: 13.4
click at [610, 180] on div "CostCareRx" at bounding box center [466, 179] width 304 height 33
drag, startPoint x: 622, startPoint y: 180, endPoint x: 673, endPoint y: 182, distance: 50.9
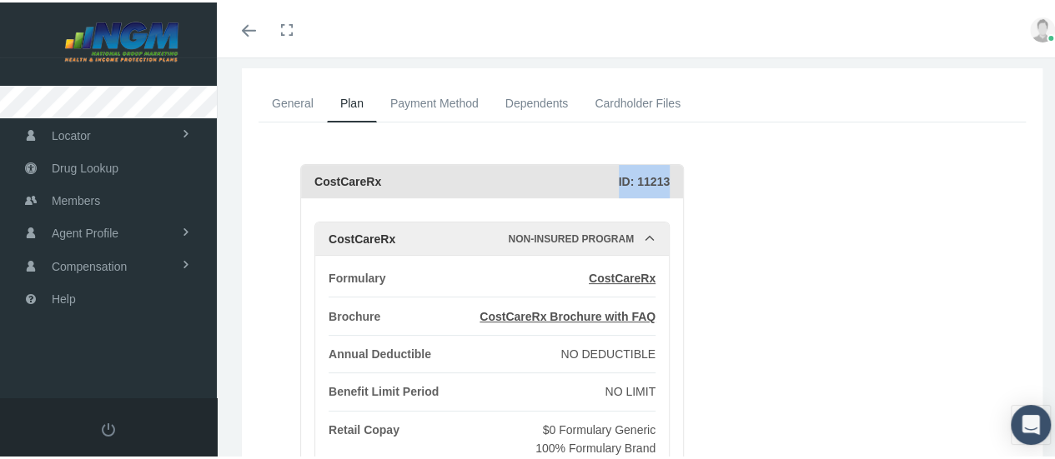
click at [673, 182] on div "CostCareRx ID: 11213" at bounding box center [492, 179] width 382 height 33
copy div "ID: 11213"
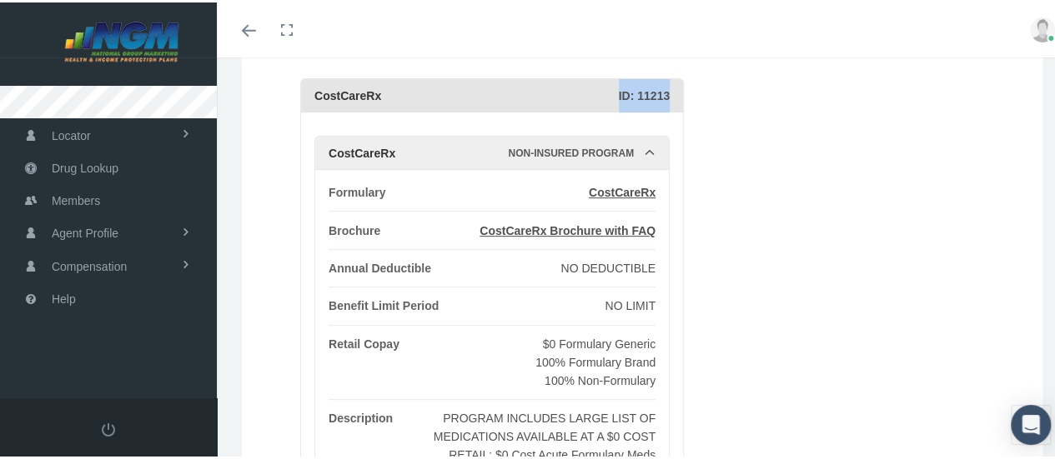
scroll to position [167, 0]
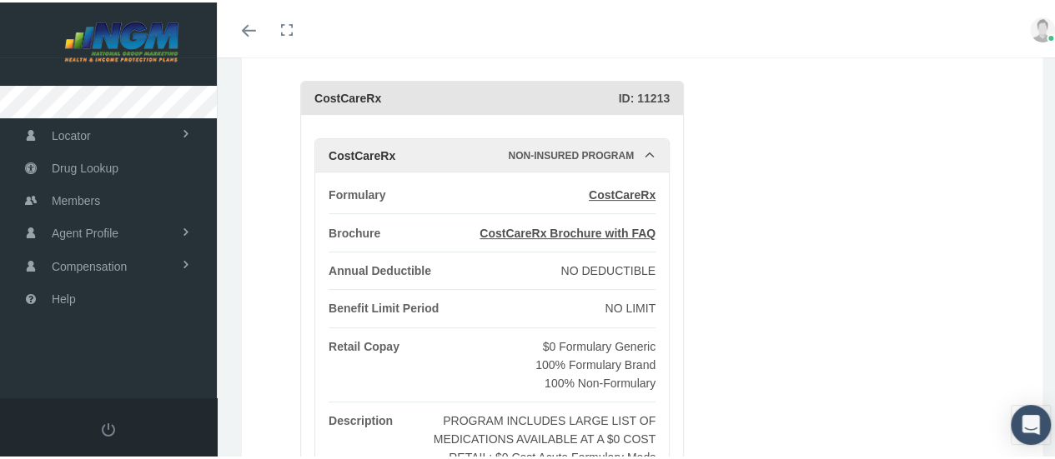
click at [701, 254] on div "CostCareRx ID: 11213 CostCareRx Non-Insured Program Formulary CostCareRx Brochu…" at bounding box center [662, 402] width 725 height 648
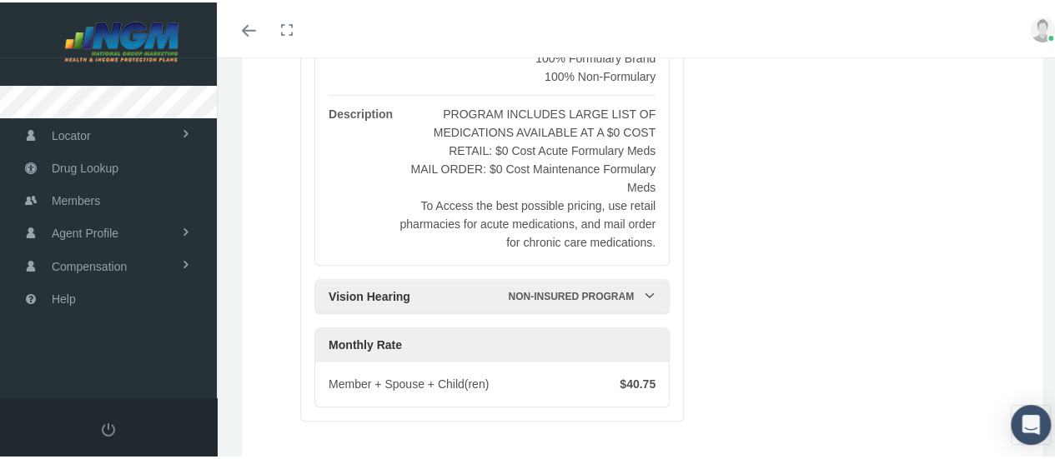
scroll to position [500, 0]
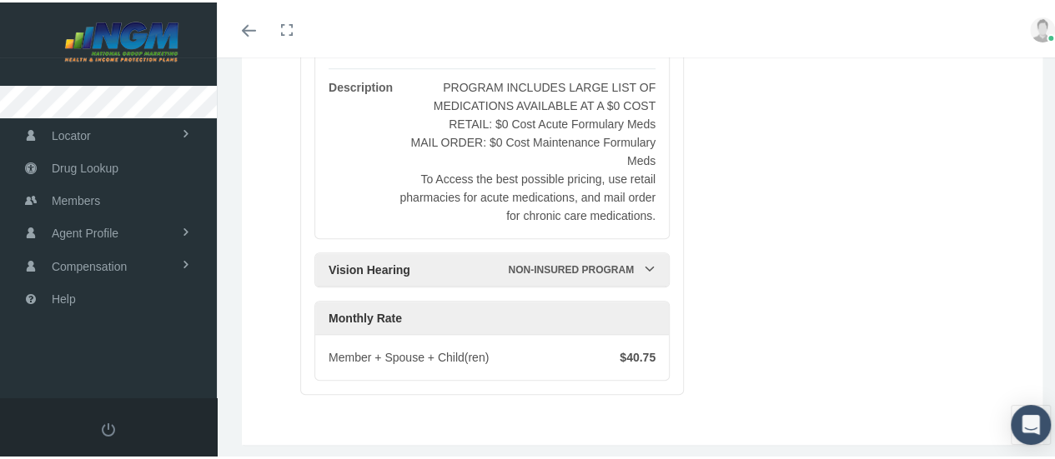
click at [601, 264] on div "Non-Insured Program" at bounding box center [576, 267] width 136 height 33
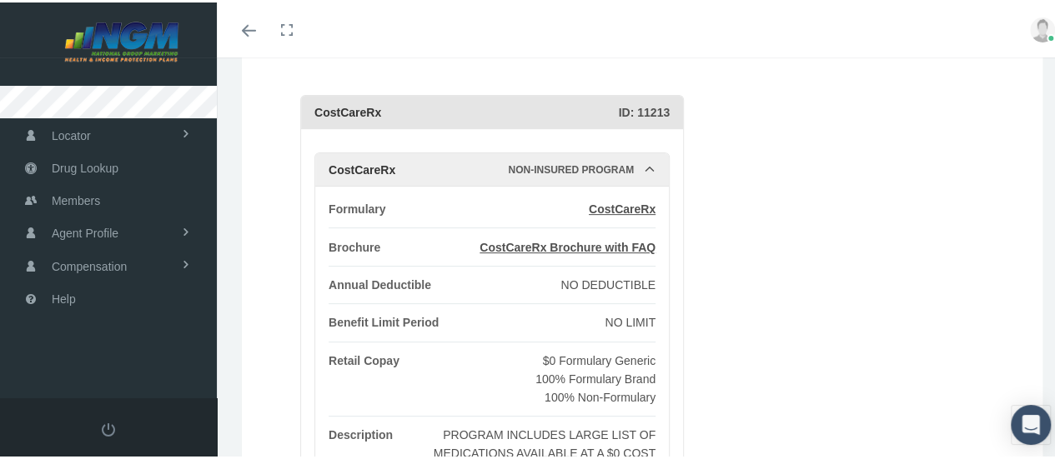
scroll to position [0, 0]
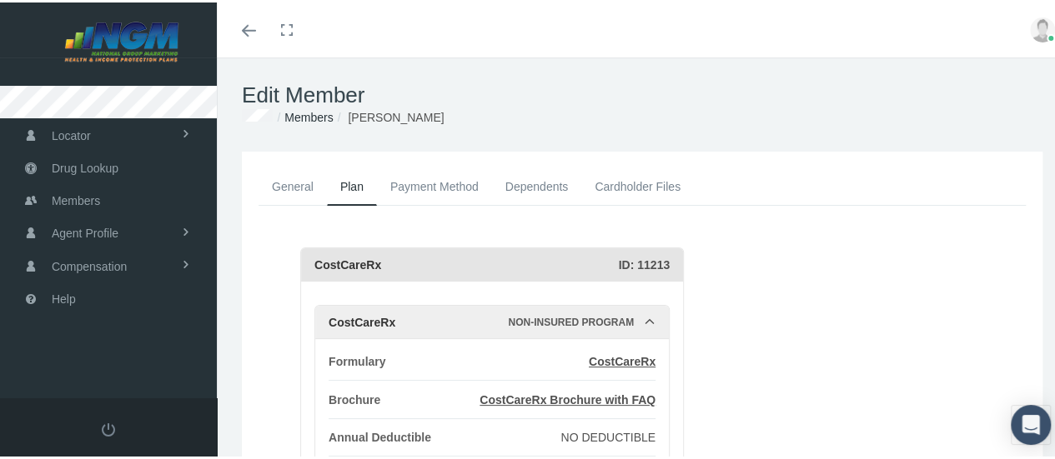
click at [506, 188] on link "Dependents" at bounding box center [537, 184] width 90 height 37
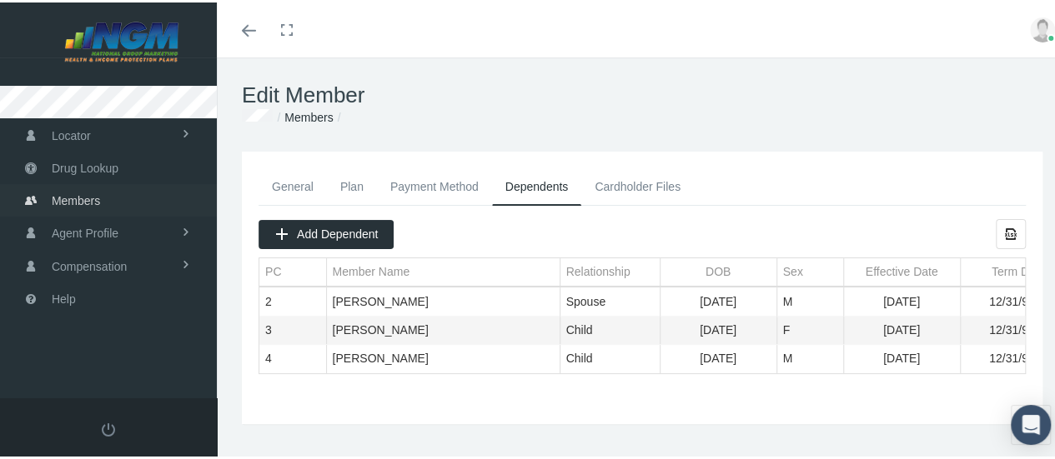
click at [85, 199] on span "Members" at bounding box center [76, 199] width 48 height 32
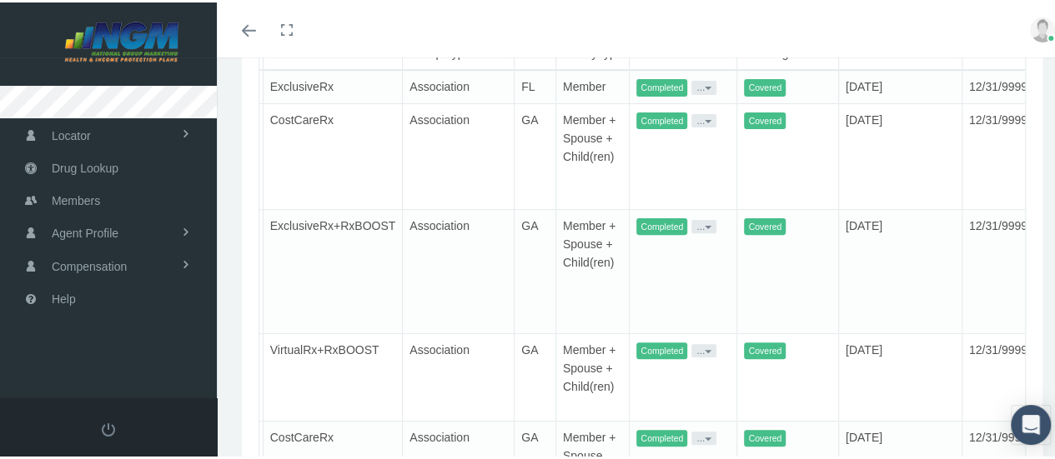
scroll to position [83, 0]
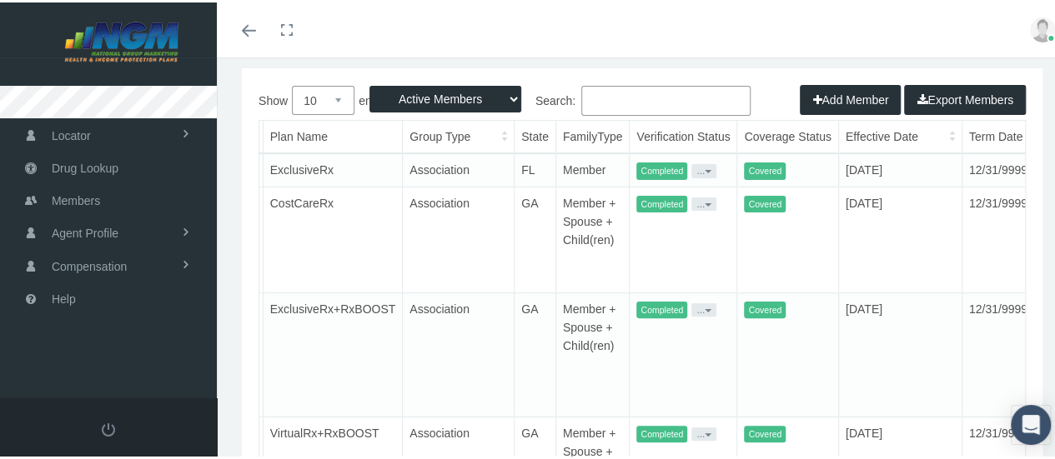
click at [555, 305] on td "Member + Spouse + Child(ren)" at bounding box center [592, 352] width 74 height 124
click at [691, 301] on button "..." at bounding box center [703, 307] width 25 height 13
click at [555, 304] on td "Member + Spouse + Child(ren)" at bounding box center [592, 352] width 74 height 124
click at [514, 308] on td "GA" at bounding box center [535, 352] width 42 height 124
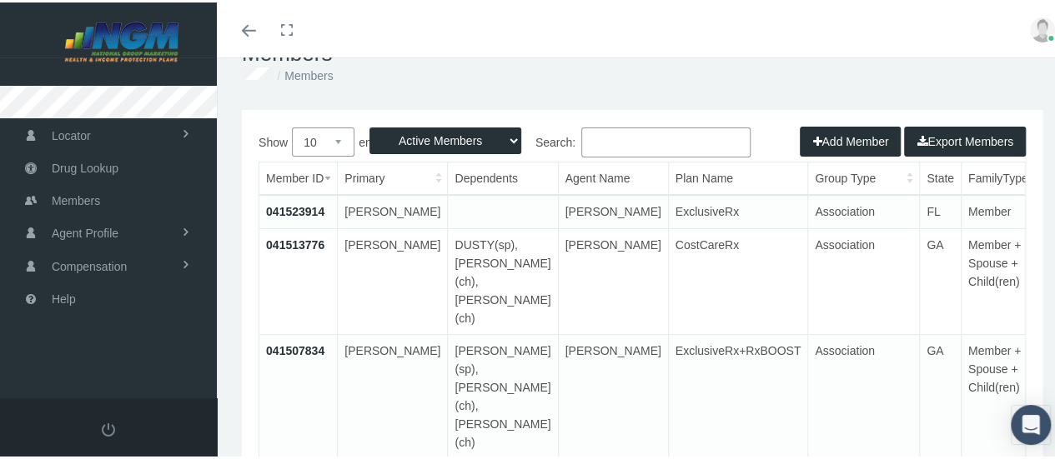
scroll to position [0, 0]
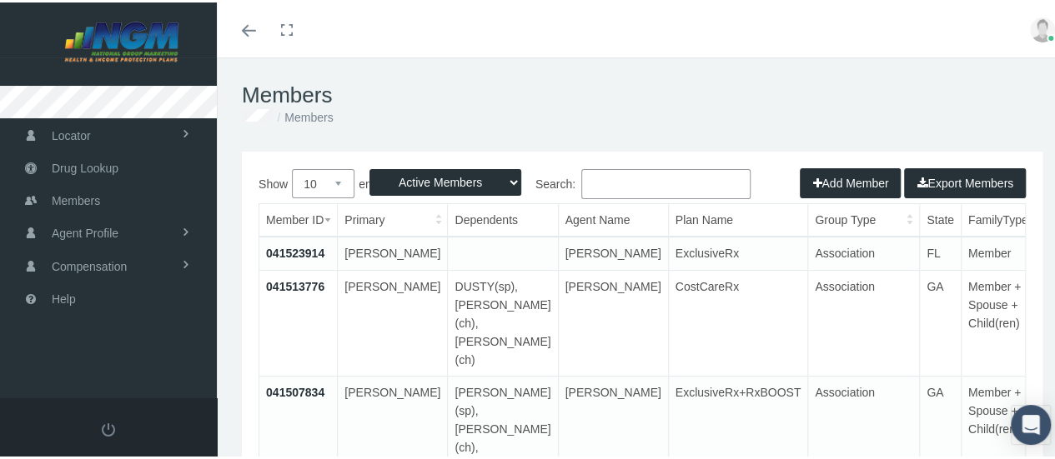
click at [302, 221] on th "Member ID" at bounding box center [298, 218] width 78 height 33
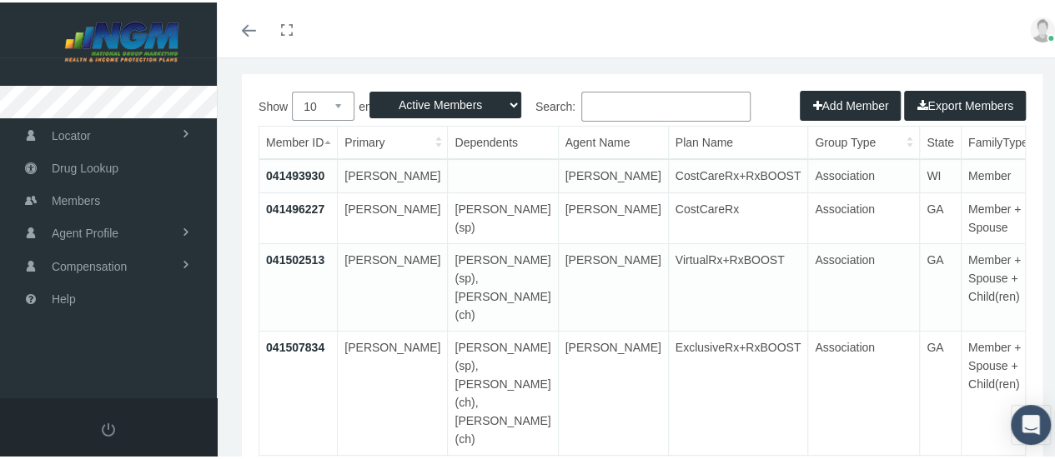
scroll to position [167, 0]
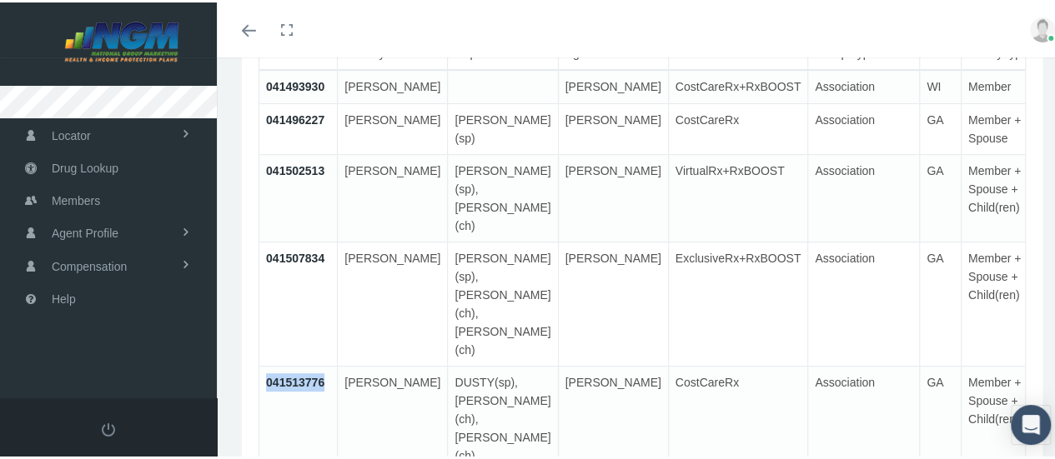
drag, startPoint x: 328, startPoint y: 320, endPoint x: 262, endPoint y: 324, distance: 66.8
click at [262, 363] on td "041513776" at bounding box center [298, 416] width 78 height 106
copy link "041513776"
